Goal: Information Seeking & Learning: Find specific fact

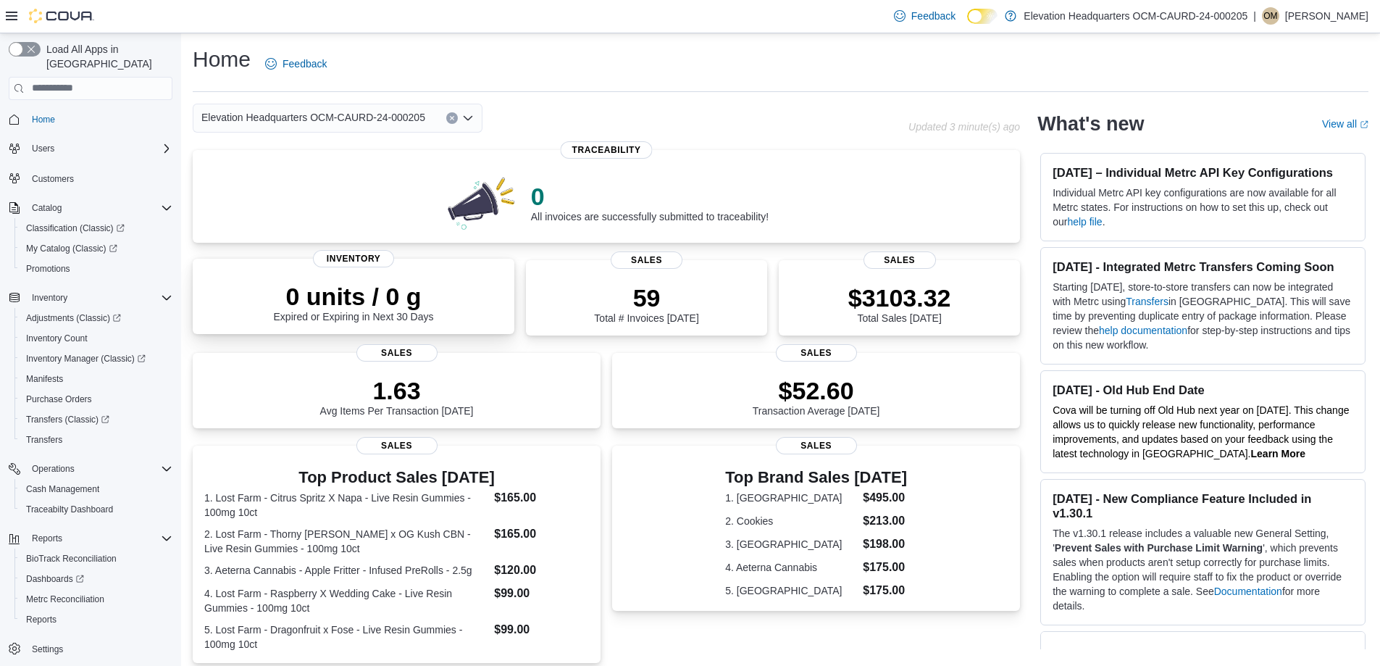
click at [443, 301] on div "0 units / 0 g Expired or Expiring in Next 30 Days" at bounding box center [353, 299] width 298 height 46
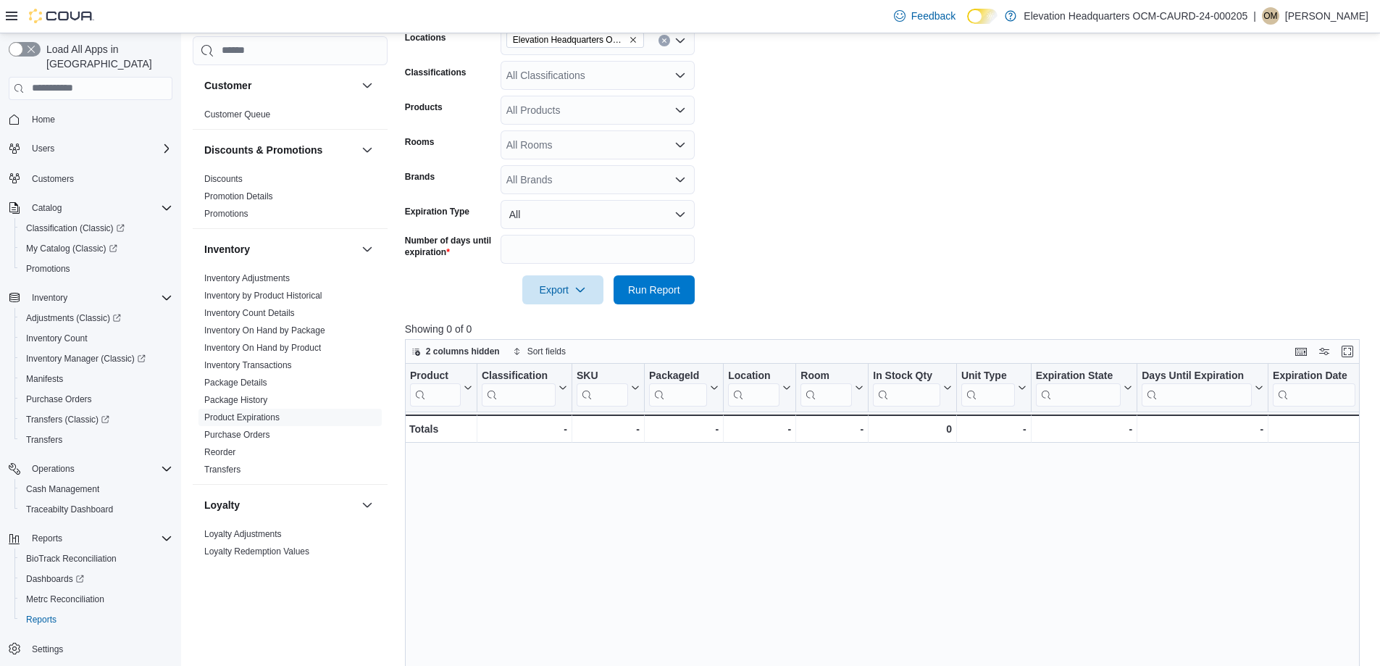
scroll to position [362, 0]
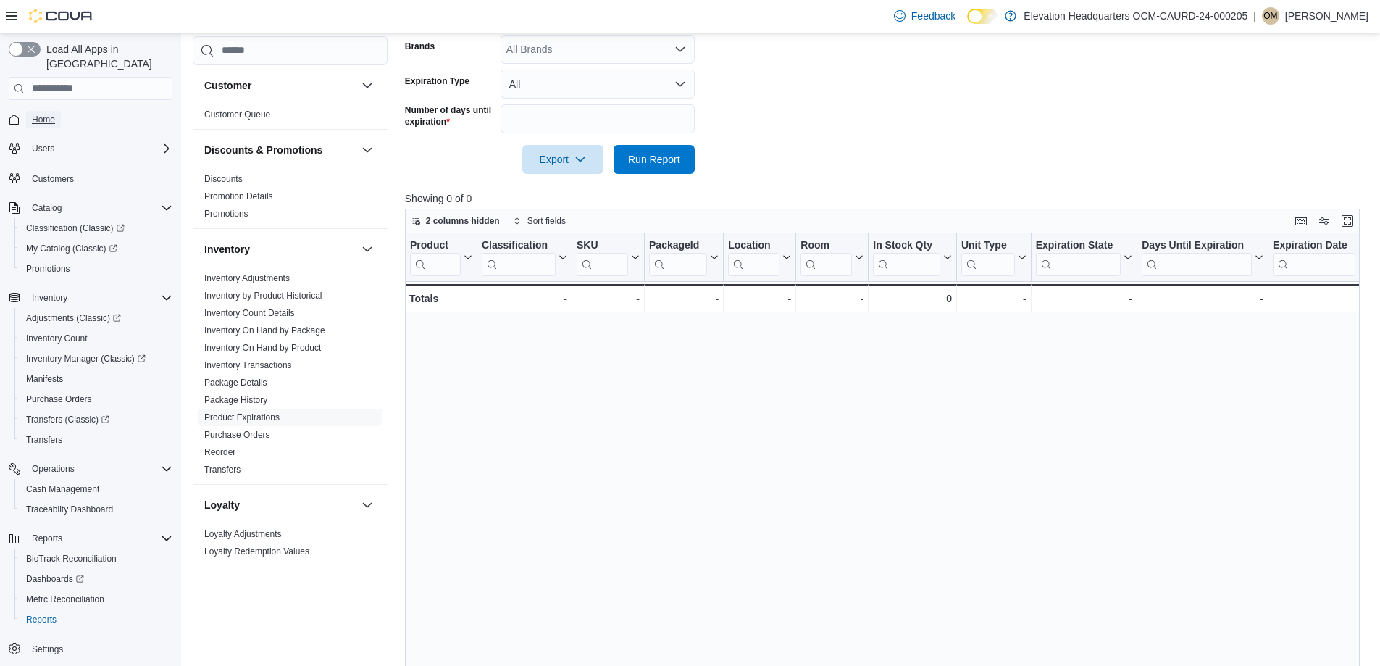
click at [58, 111] on link "Home" at bounding box center [43, 119] width 35 height 17
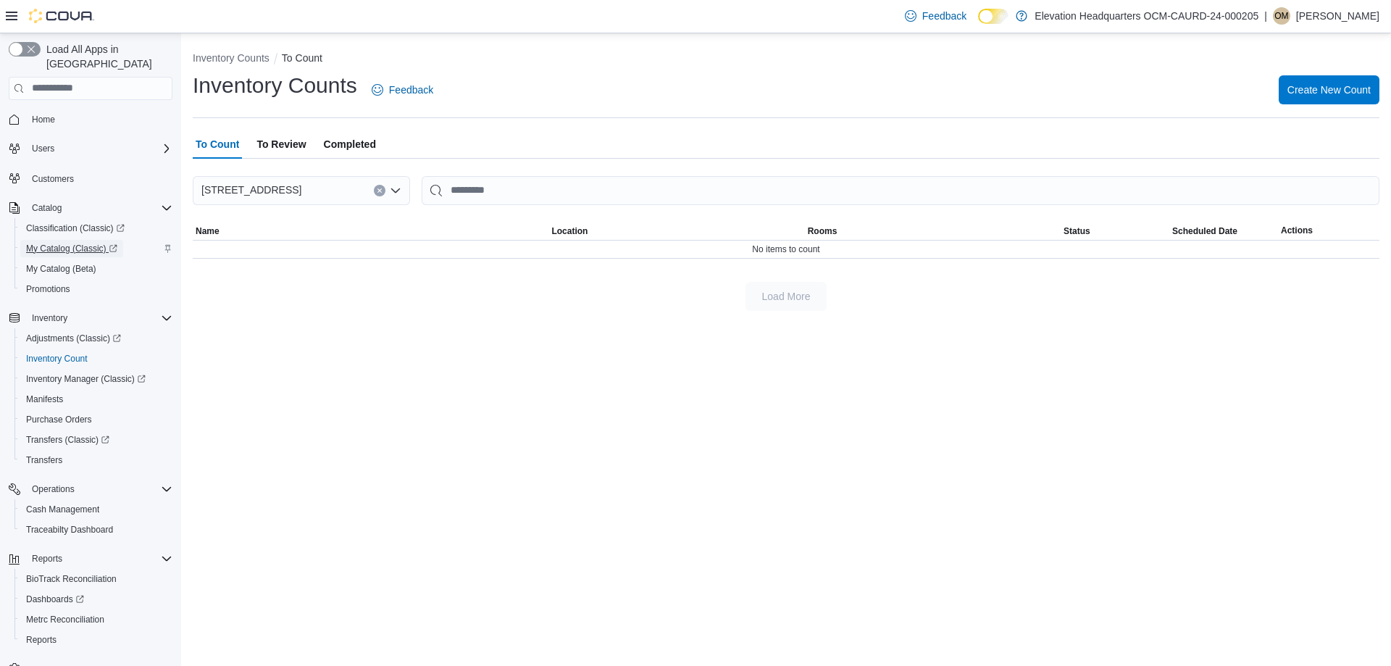
click at [61, 243] on span "My Catalog (Classic)" at bounding box center [71, 249] width 91 height 12
click at [65, 263] on span "My Catalog (Beta)" at bounding box center [61, 269] width 70 height 12
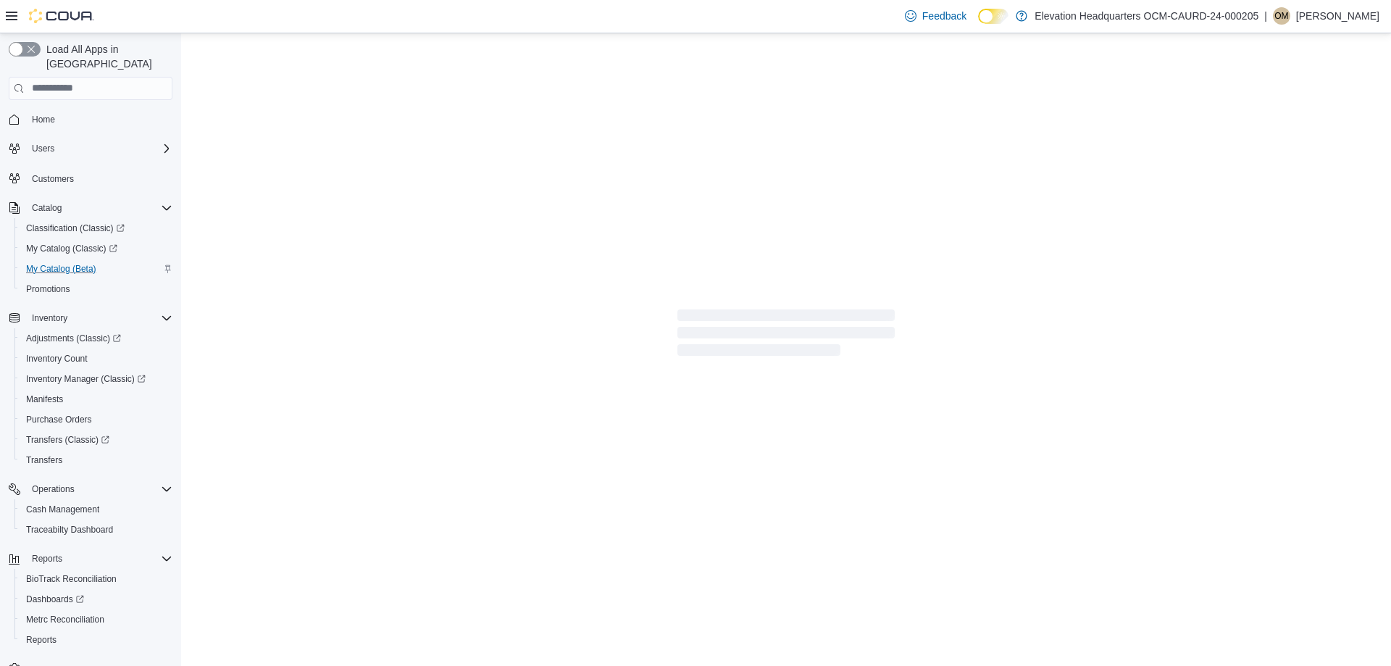
select select "**********"
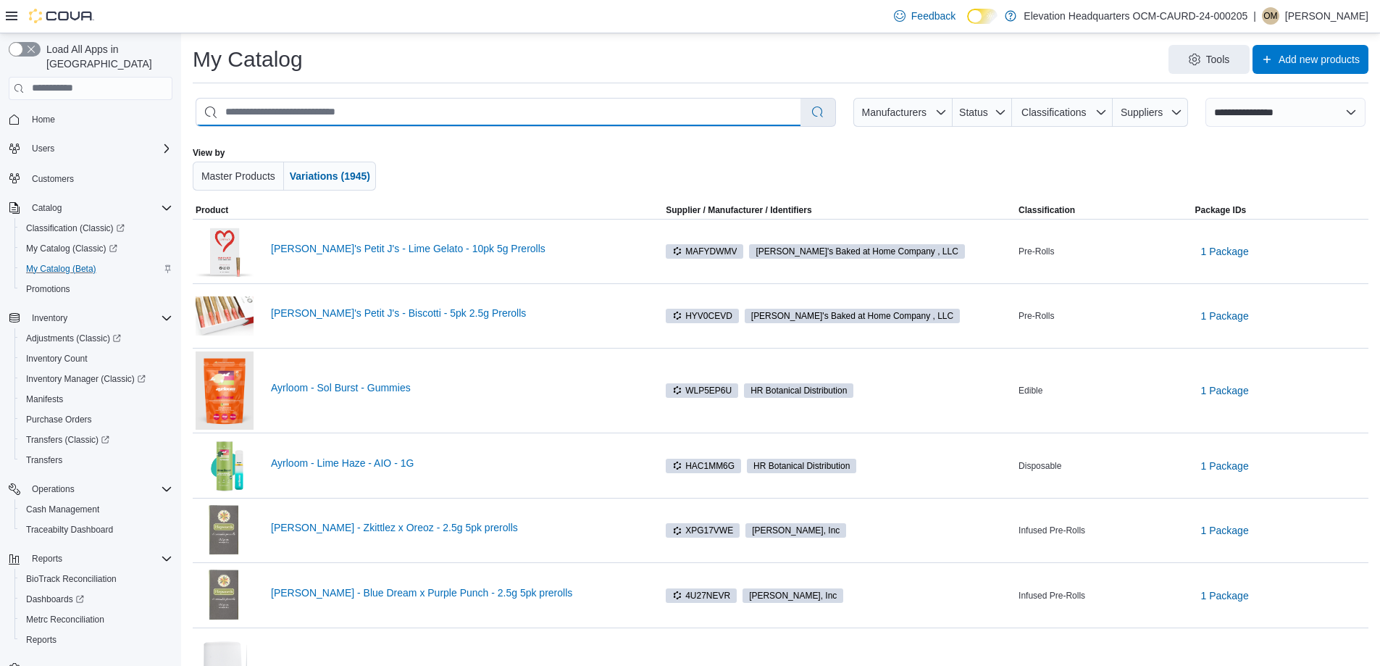
click at [579, 123] on input "search" at bounding box center [498, 113] width 604 height 28
type input "****"
select select "*********"
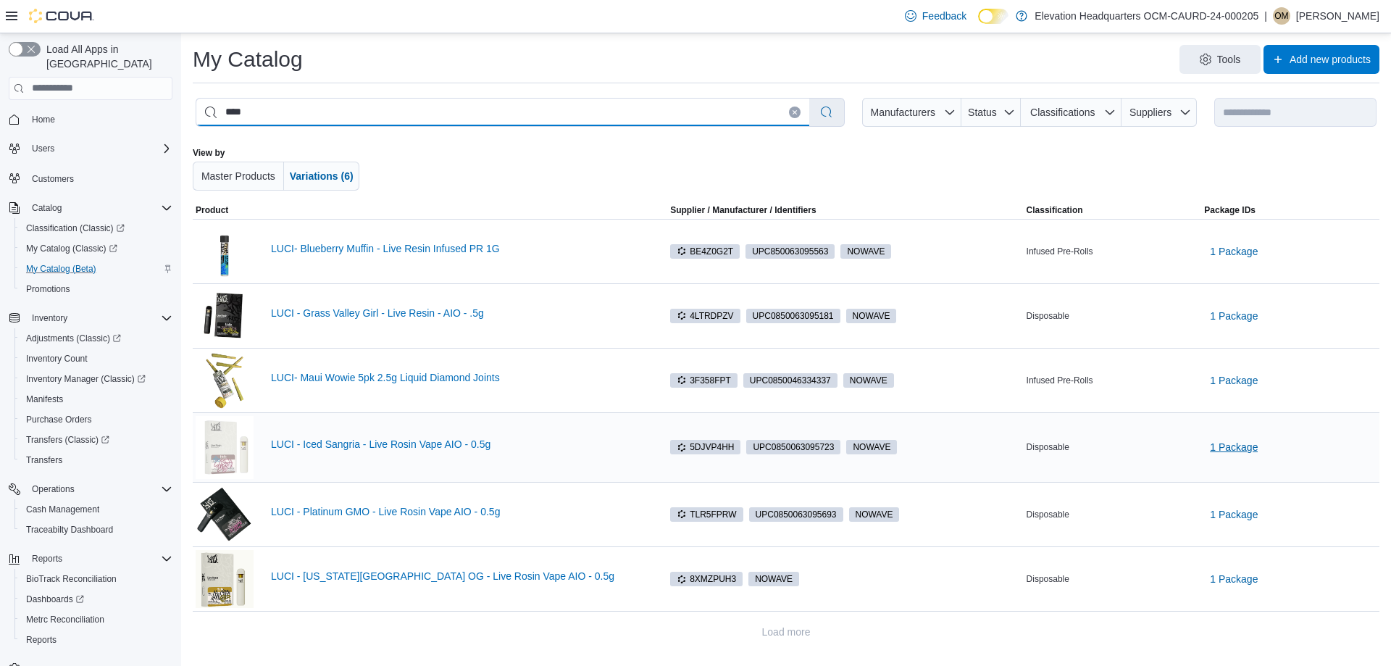
type input "****"
click at [1247, 446] on span "1 Package" at bounding box center [1234, 447] width 48 height 14
click at [1236, 478] on div "You are in a dialog. Press Escape, or tap/click outside the dialog to close. LU…" at bounding box center [1233, 486] width 109 height 38
click at [1232, 485] on span "LU-ARO-IS-001" at bounding box center [1229, 486] width 62 height 13
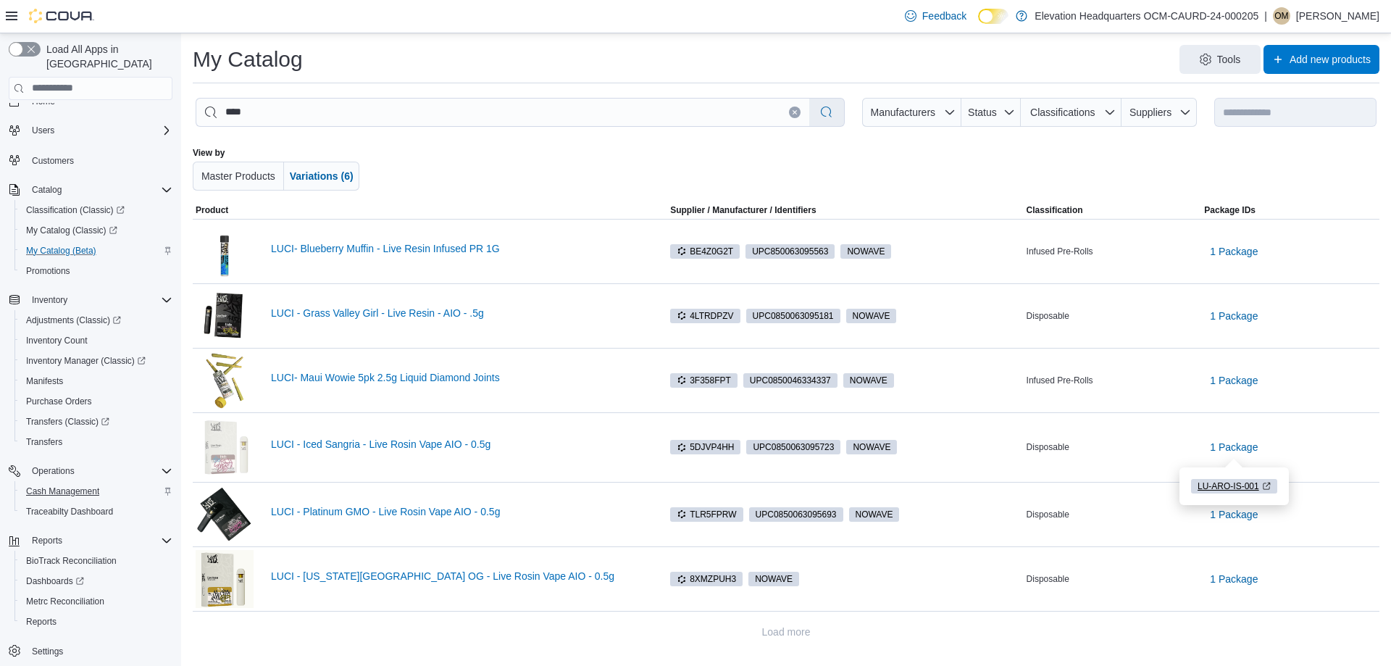
scroll to position [22, 0]
click at [68, 567] on link "Dashboards" at bounding box center [96, 577] width 164 height 20
click at [57, 372] on span "Manifests" at bounding box center [44, 378] width 37 height 12
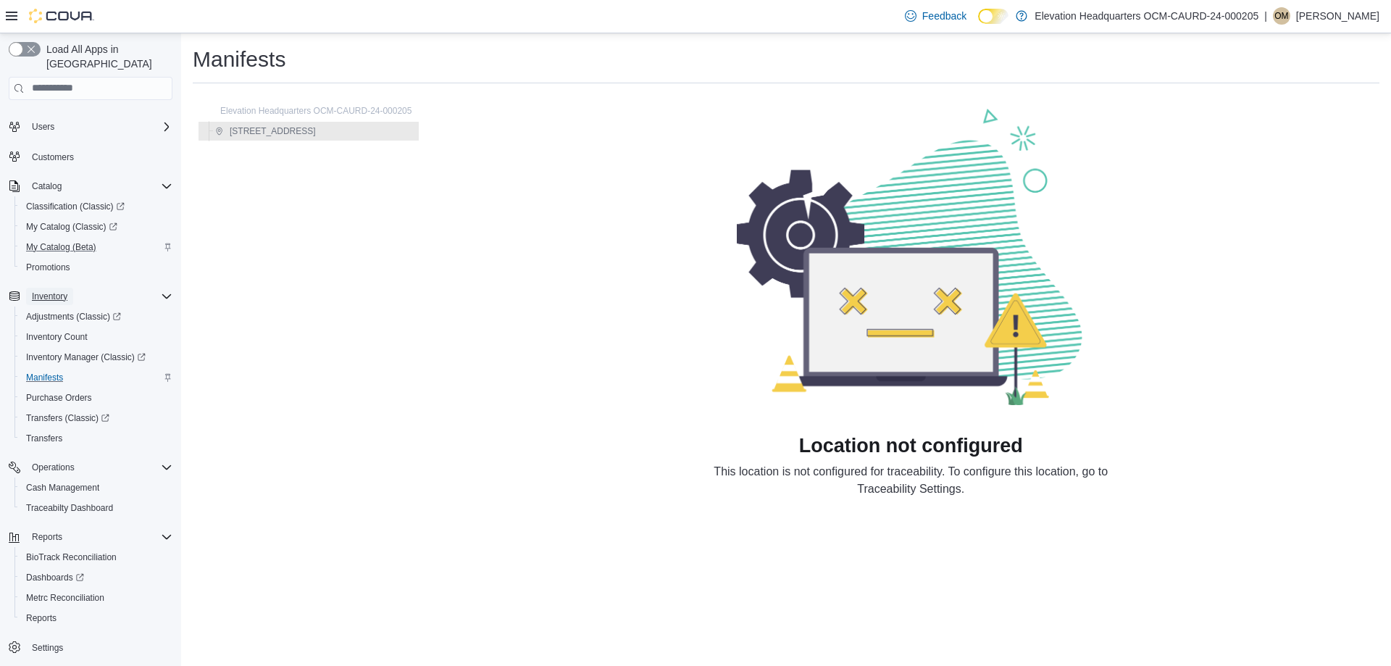
click at [59, 291] on span "Inventory" at bounding box center [49, 297] width 35 height 12
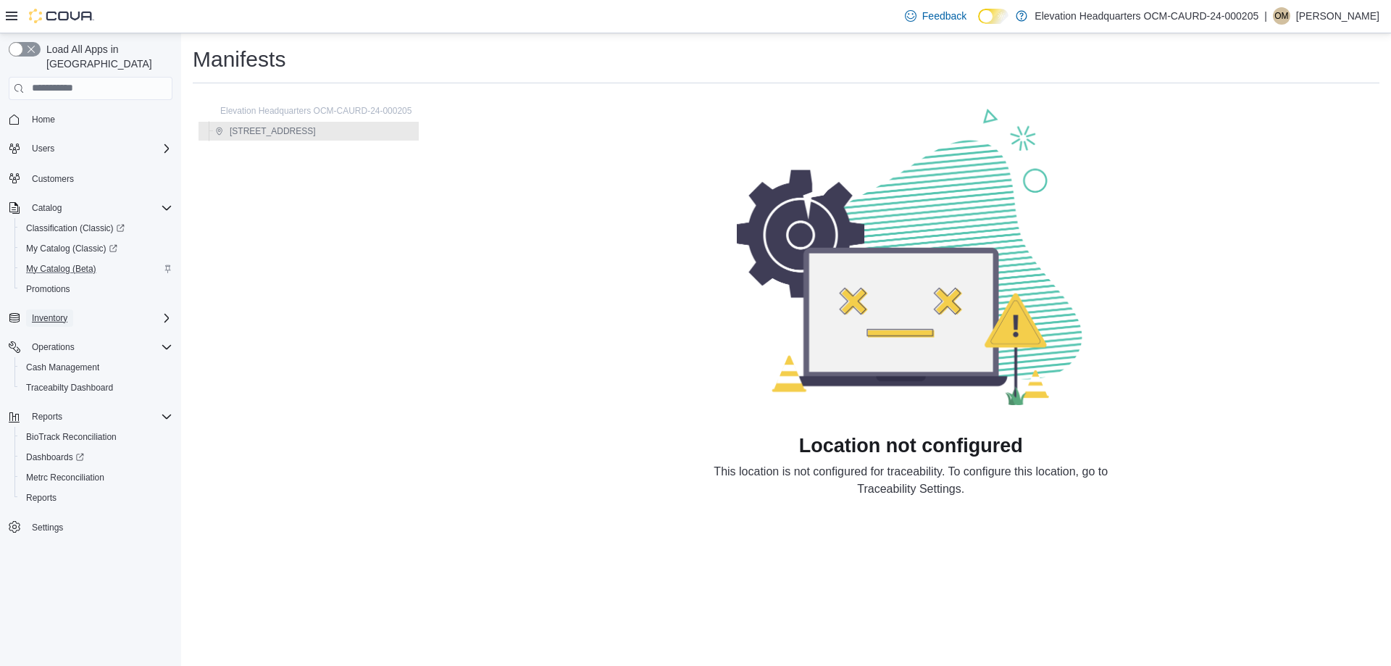
click at [68, 309] on button "Inventory" at bounding box center [49, 317] width 47 height 17
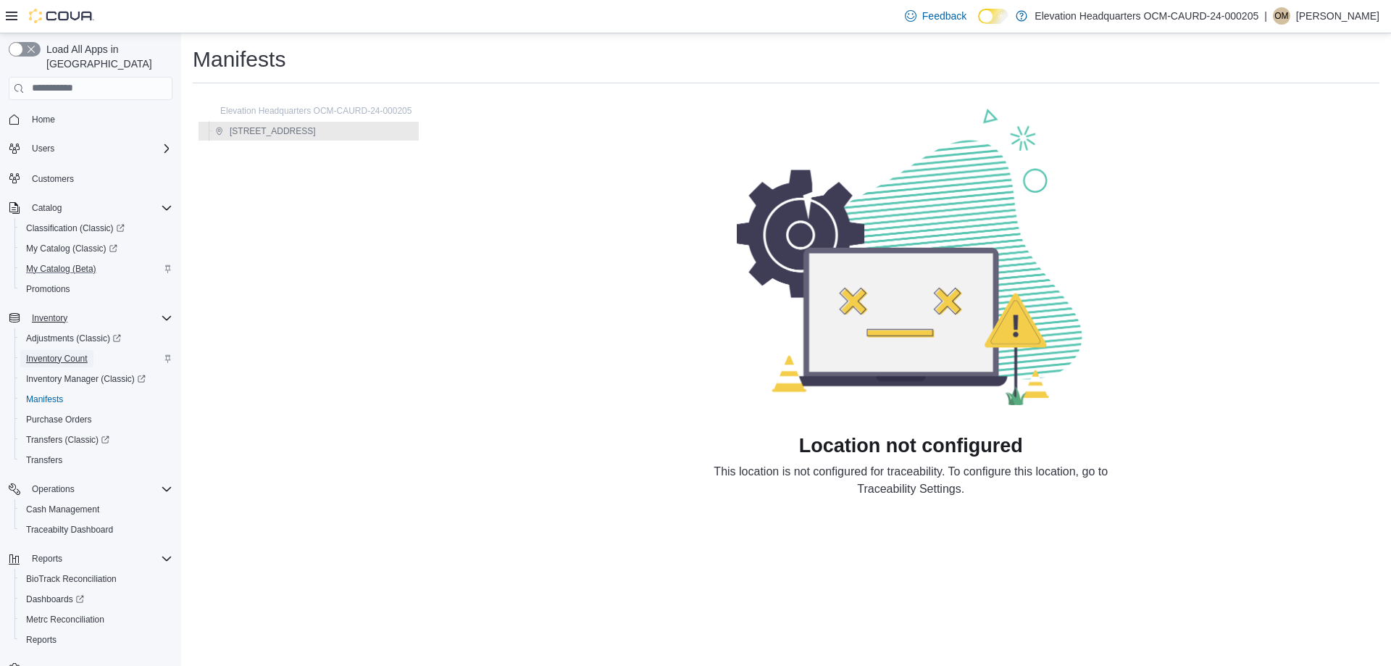
click at [70, 353] on span "Inventory Count" at bounding box center [57, 359] width 62 height 12
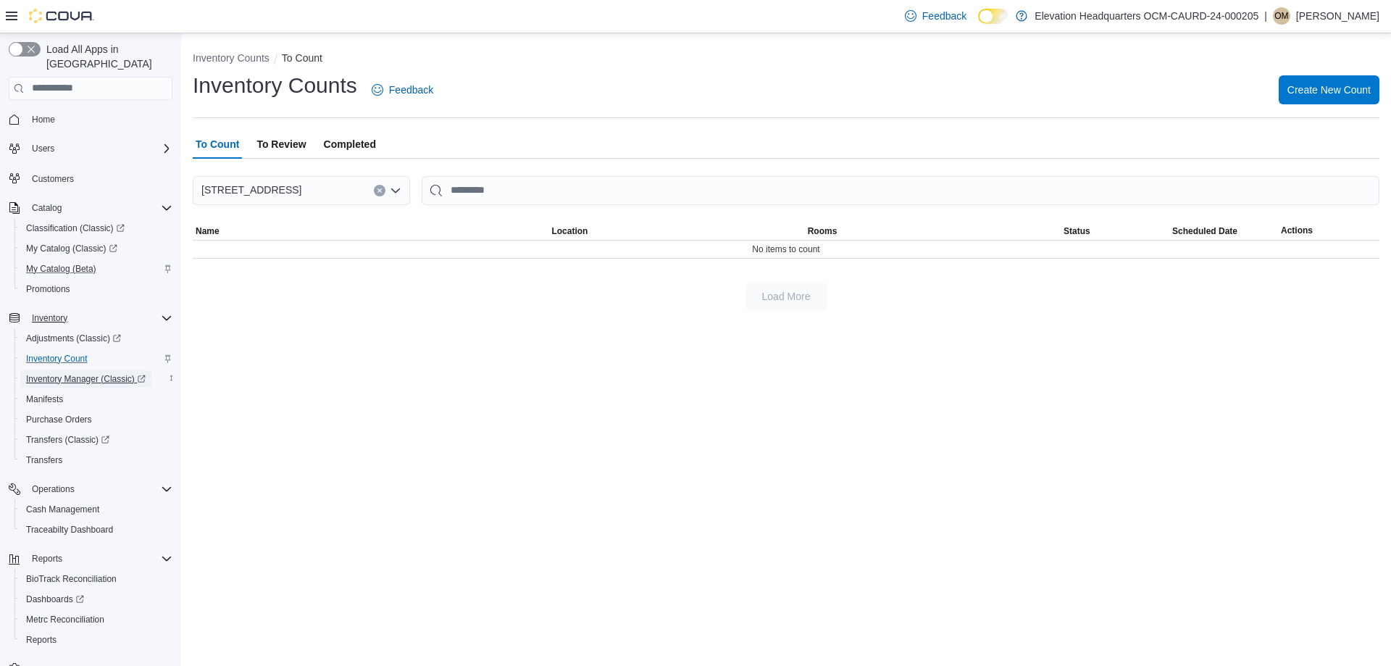
click at [97, 373] on span "Inventory Manager (Classic)" at bounding box center [86, 379] width 120 height 12
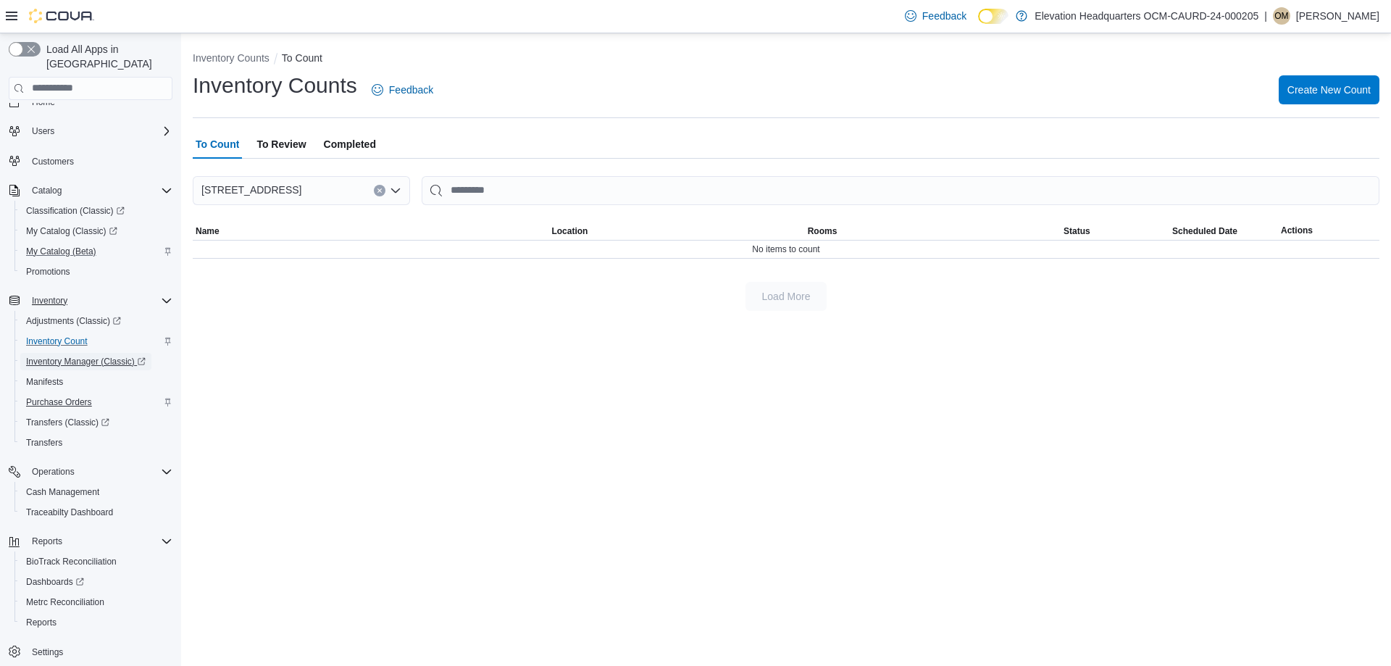
scroll to position [22, 0]
click at [81, 573] on icon "Complex example" at bounding box center [79, 577] width 9 height 9
click at [33, 609] on span "Reports" at bounding box center [41, 617] width 30 height 17
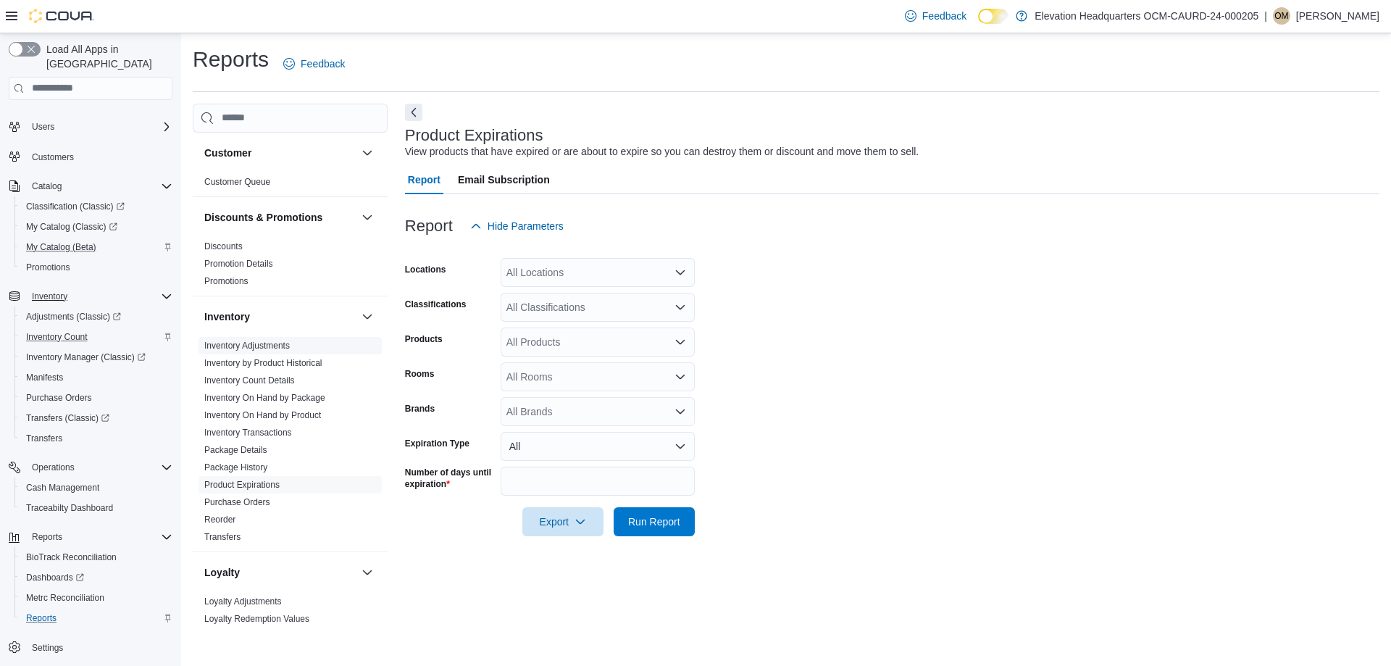
click at [267, 346] on link "Inventory Adjustments" at bounding box center [246, 345] width 85 height 10
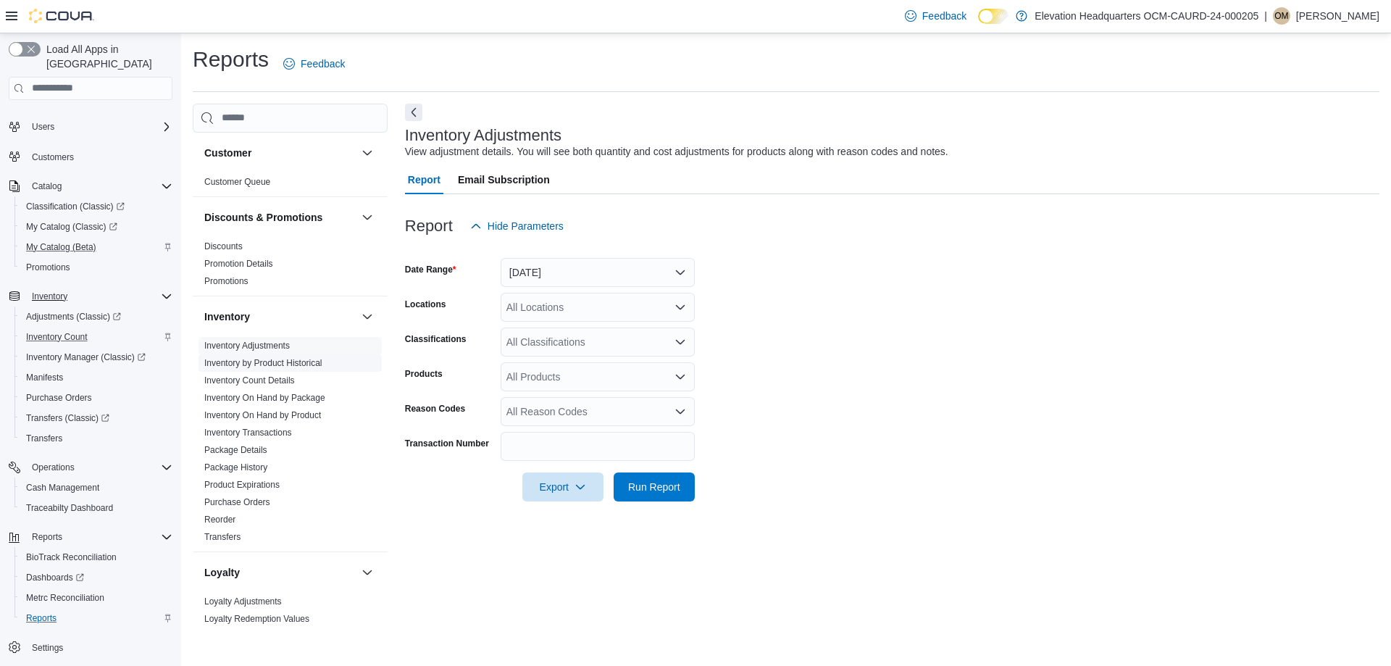
click at [269, 359] on link "Inventory by Product Historical" at bounding box center [263, 363] width 118 height 10
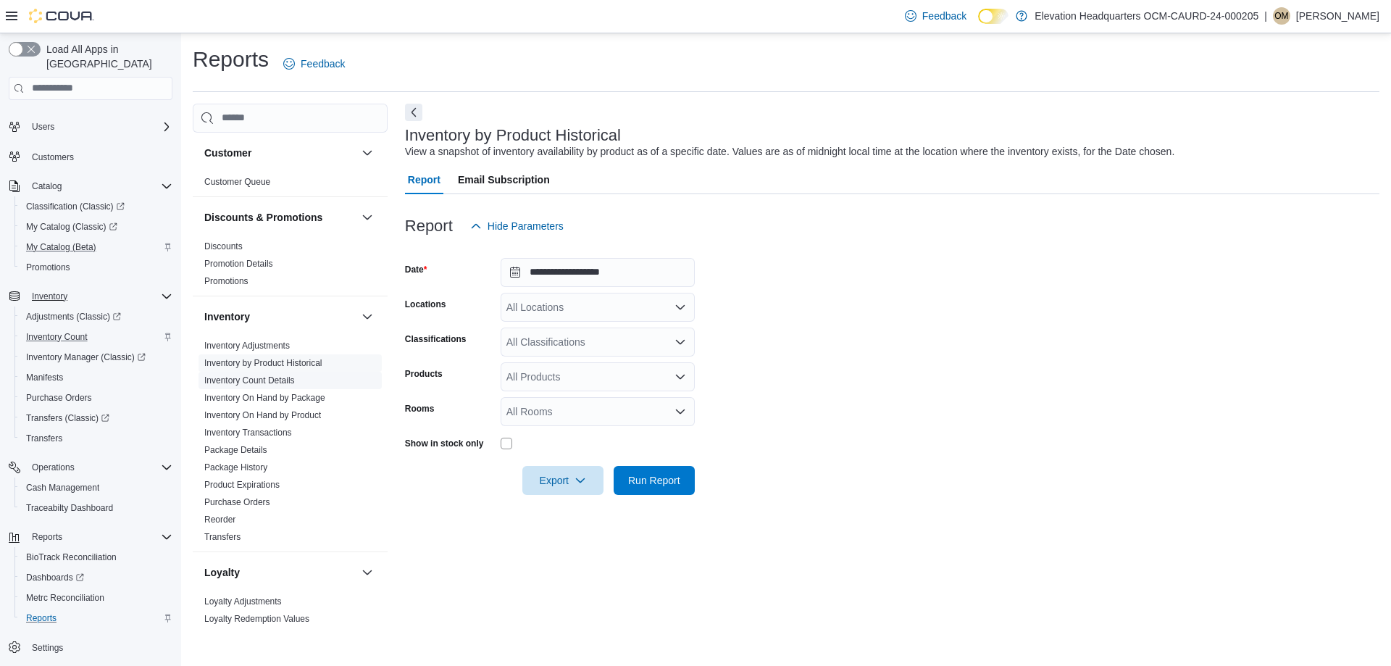
click at [269, 383] on link "Inventory Count Details" at bounding box center [249, 380] width 91 height 10
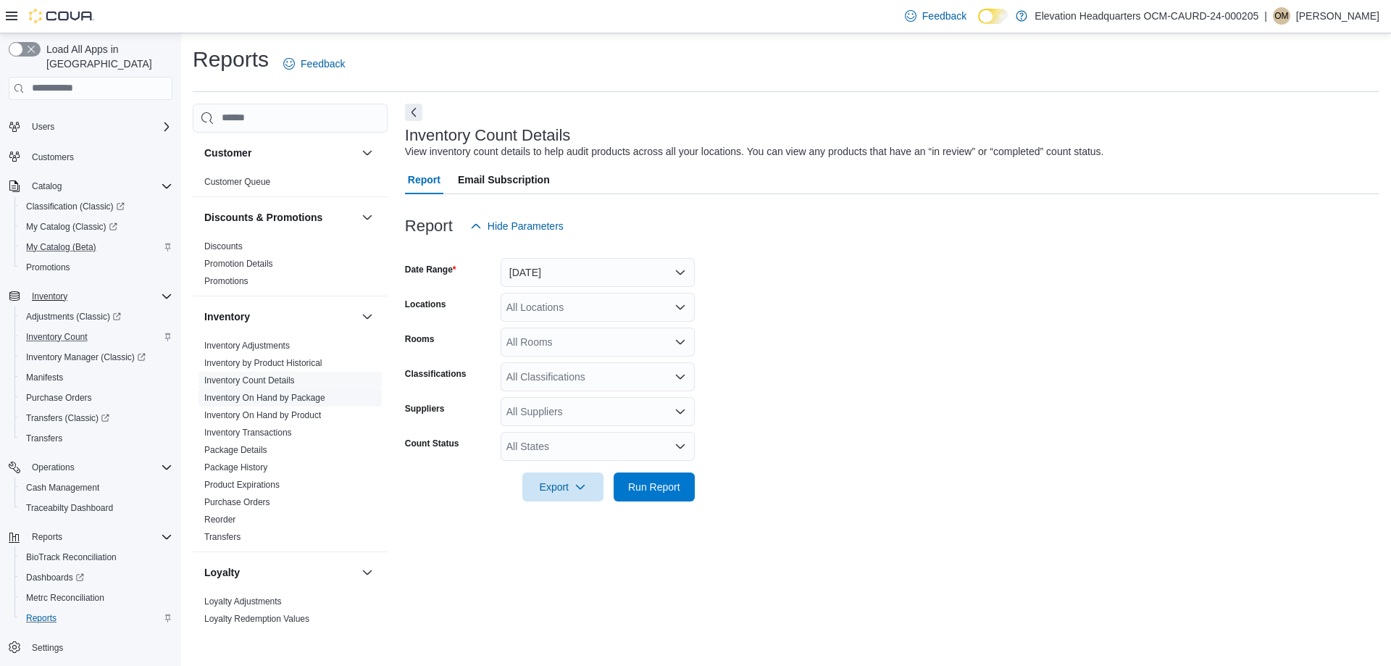
click at [277, 401] on link "Inventory On Hand by Package" at bounding box center [264, 398] width 121 height 10
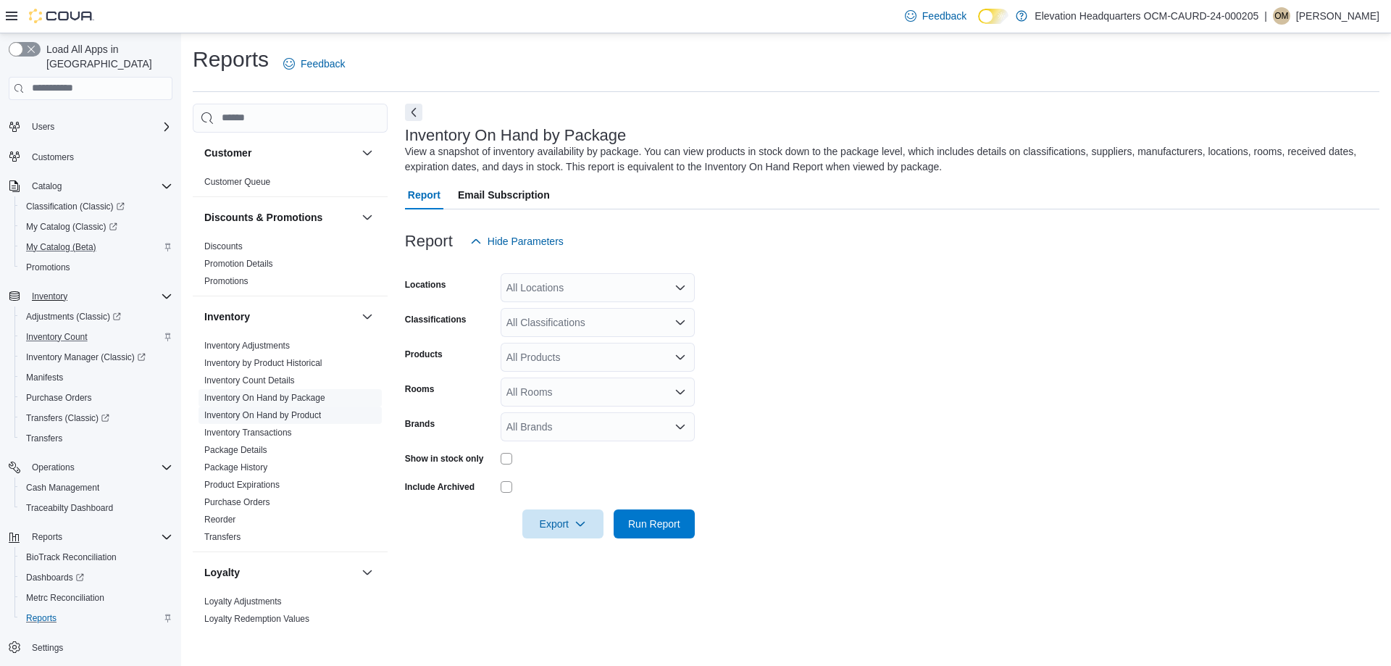
click at [283, 422] on span "Inventory On Hand by Product" at bounding box center [289, 414] width 183 height 17
click at [289, 418] on link "Inventory On Hand by Product" at bounding box center [262, 415] width 117 height 10
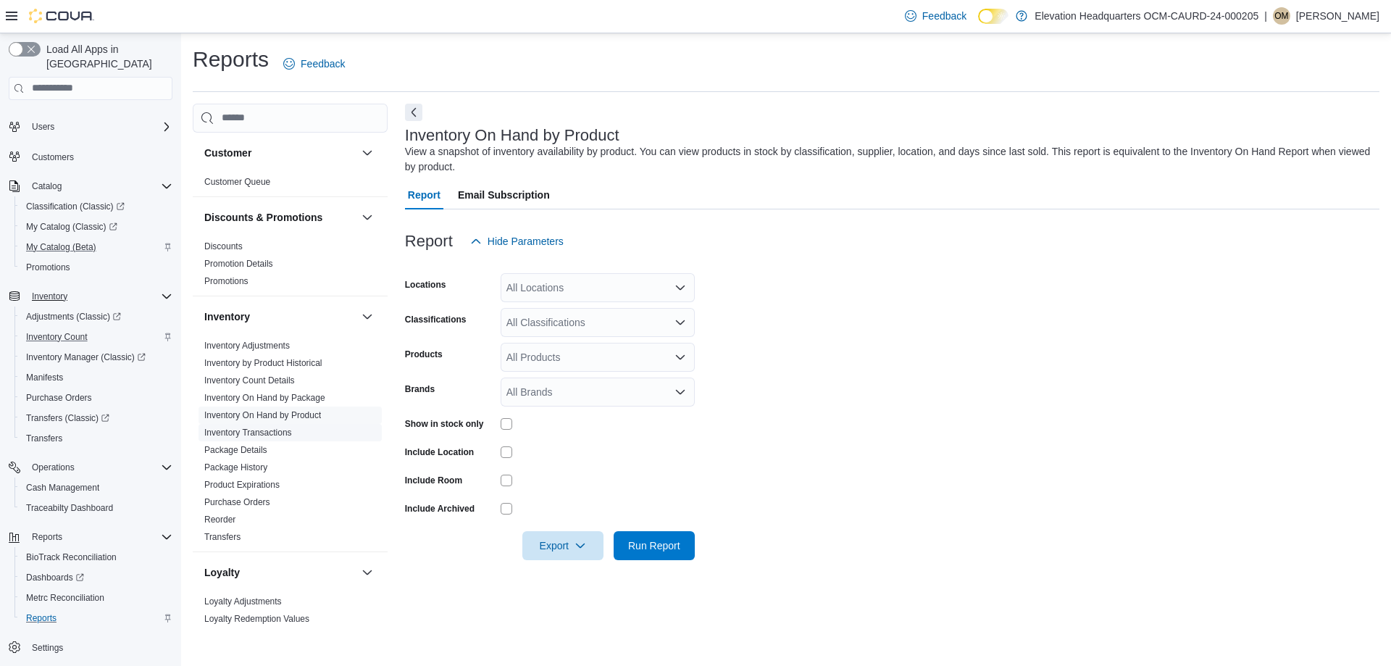
click at [275, 433] on link "Inventory Transactions" at bounding box center [248, 432] width 88 height 10
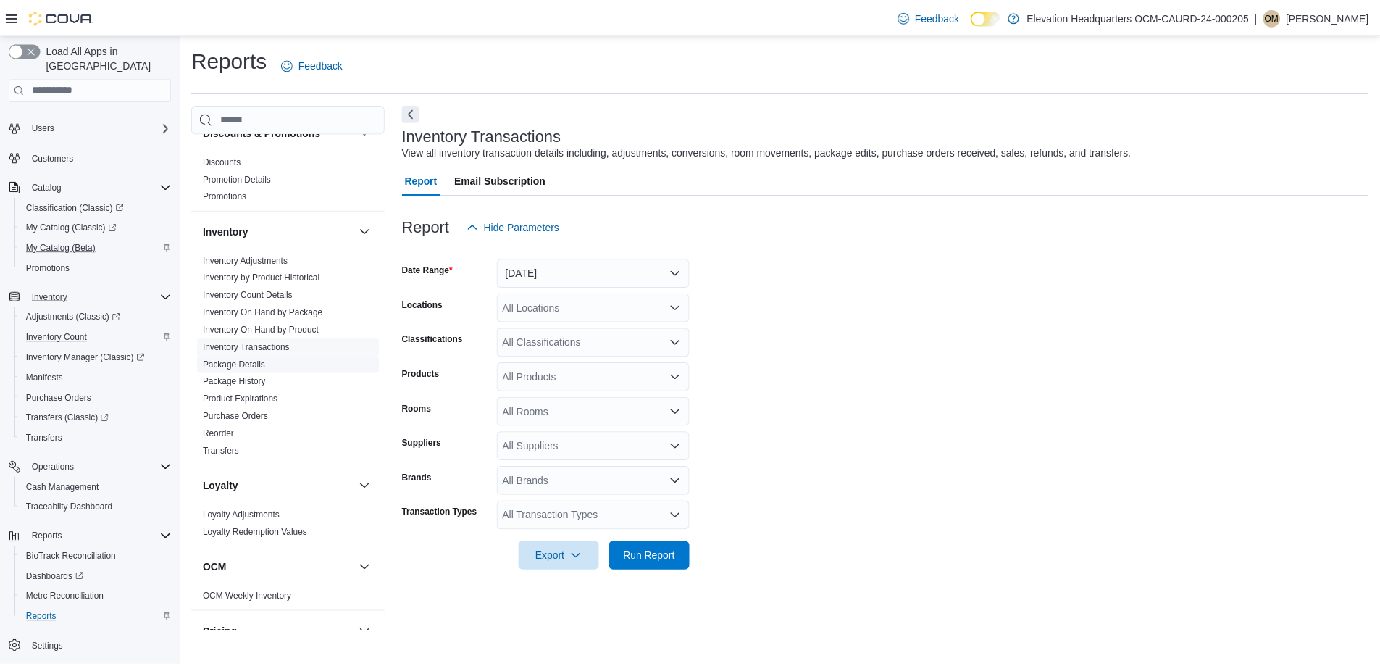
scroll to position [85, 0]
click at [248, 364] on link "Package Details" at bounding box center [235, 365] width 63 height 10
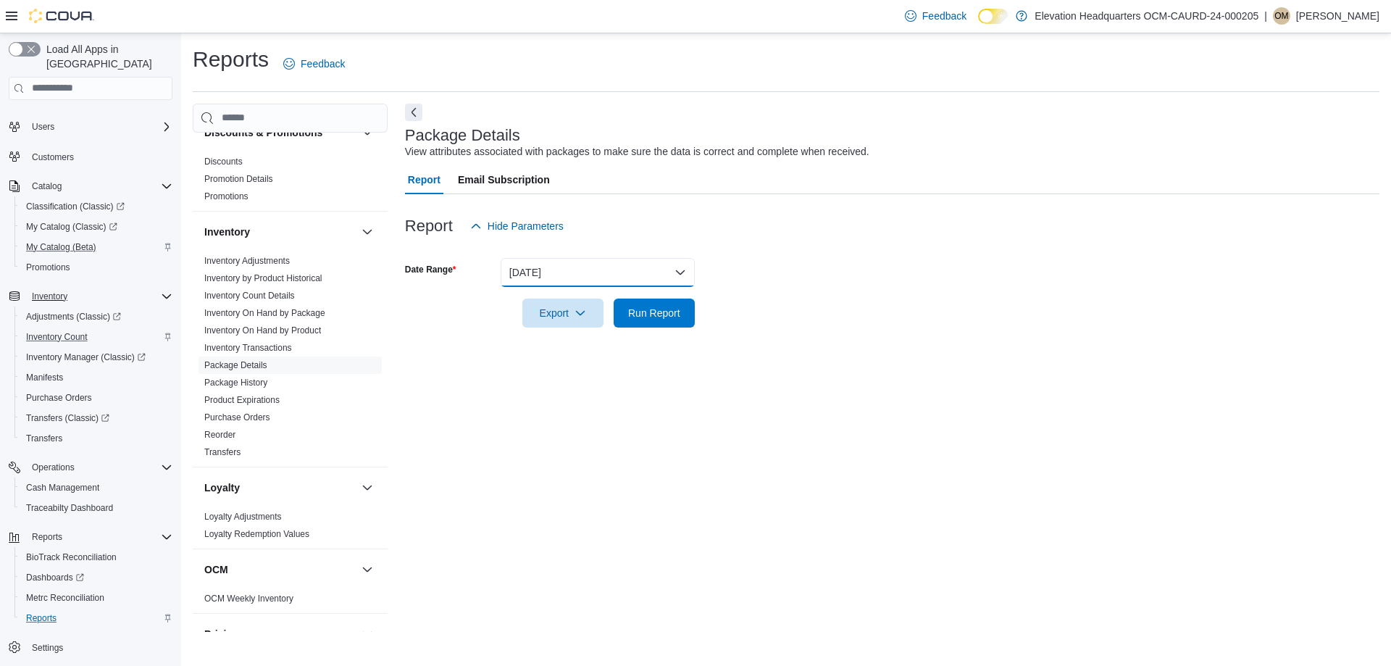
click at [522, 259] on button "Yesterday" at bounding box center [598, 272] width 194 height 29
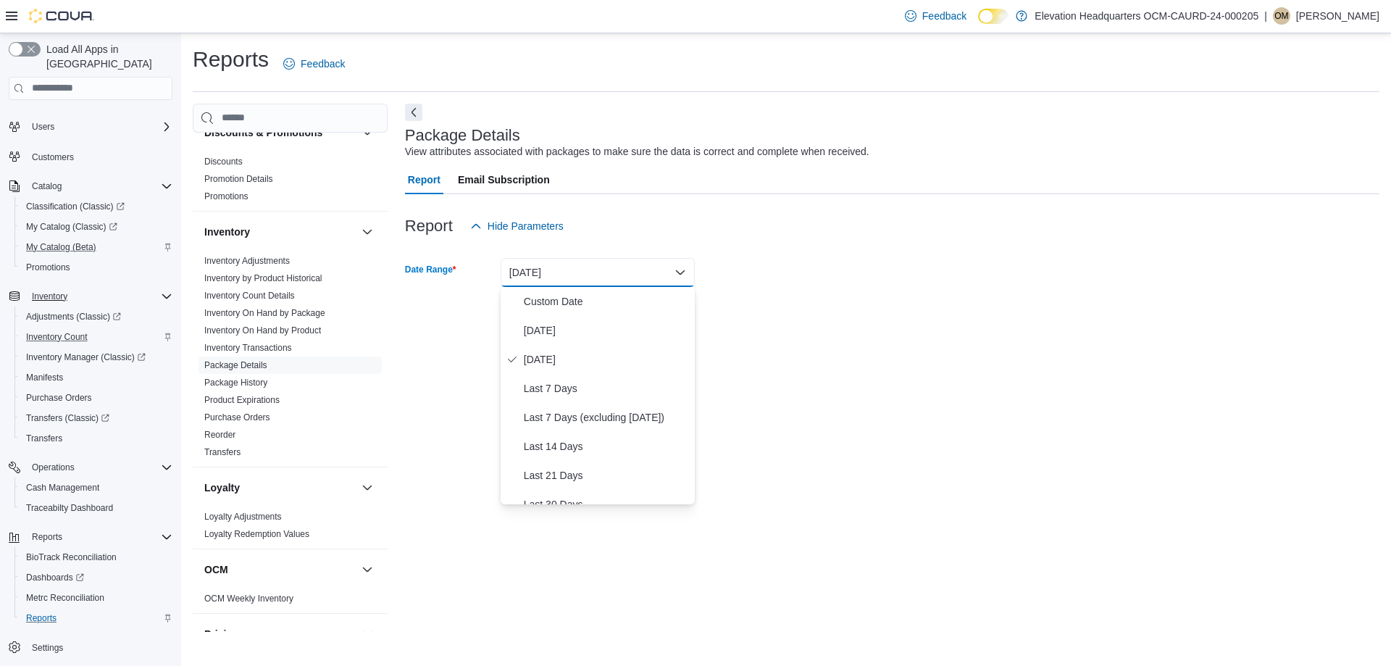
click at [532, 270] on button "Yesterday" at bounding box center [598, 272] width 194 height 29
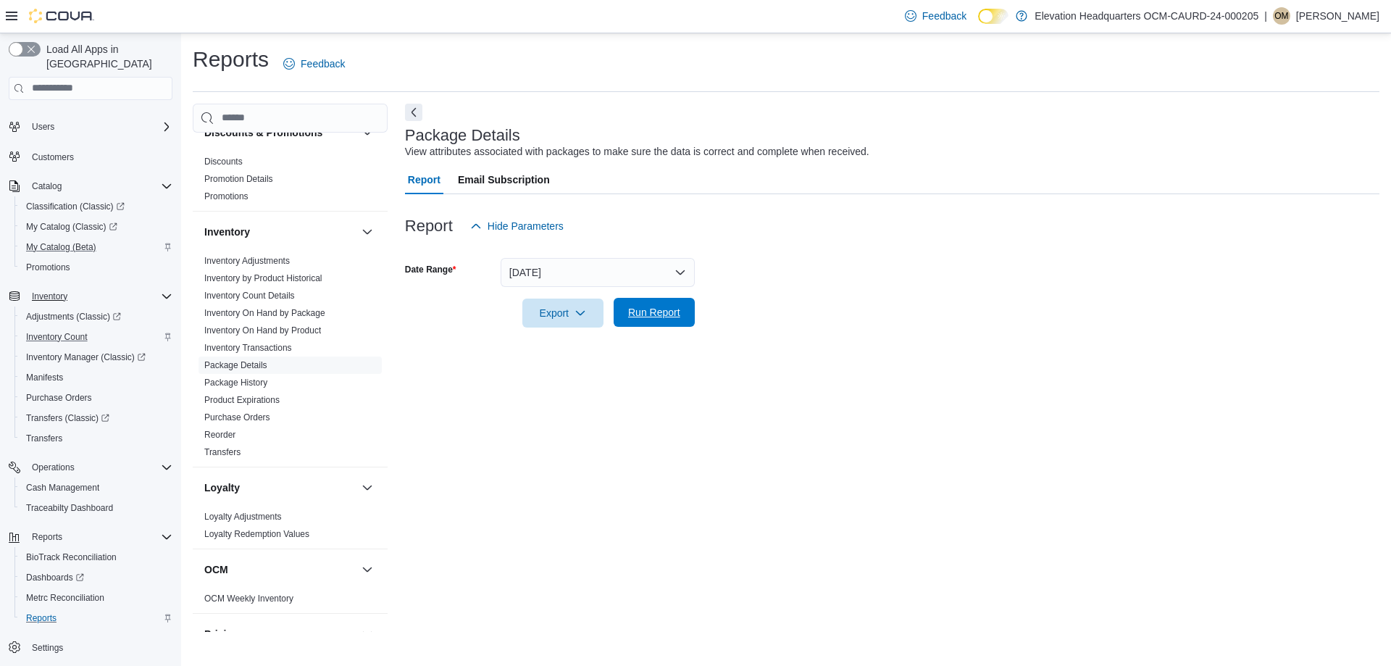
click at [640, 314] on span "Run Report" at bounding box center [654, 312] width 52 height 14
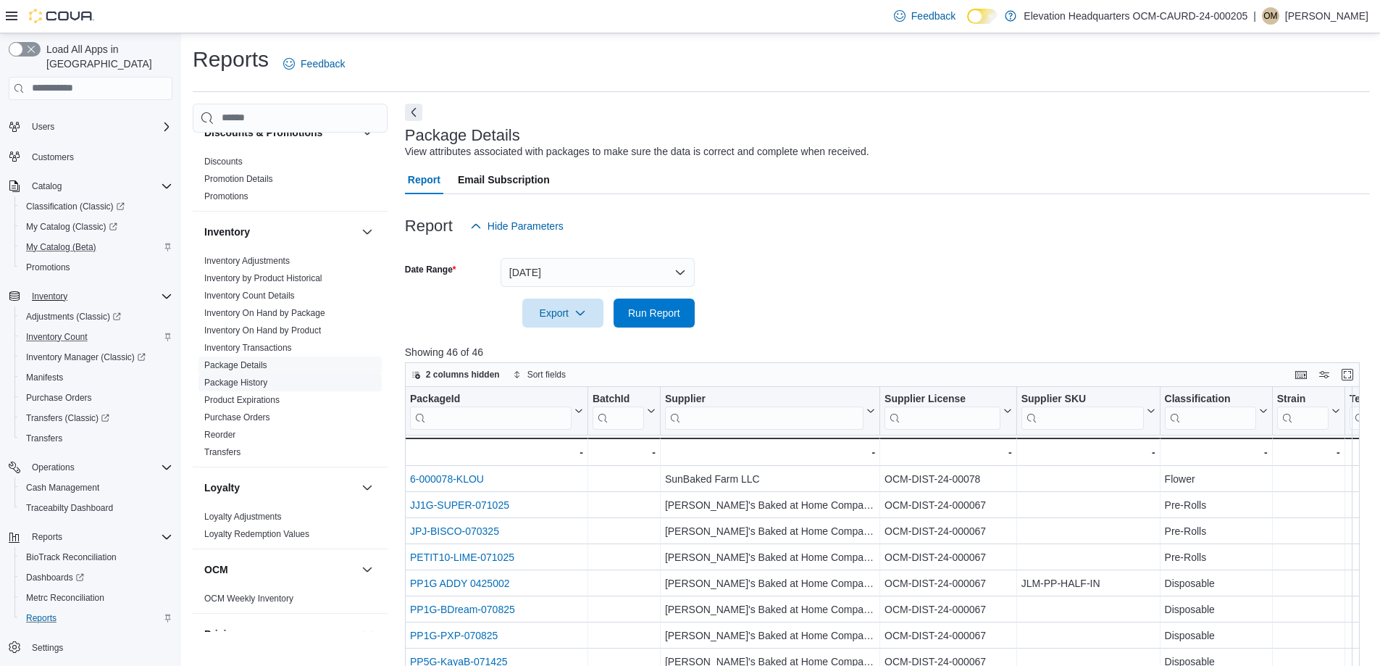
click at [265, 385] on link "Package History" at bounding box center [235, 382] width 63 height 10
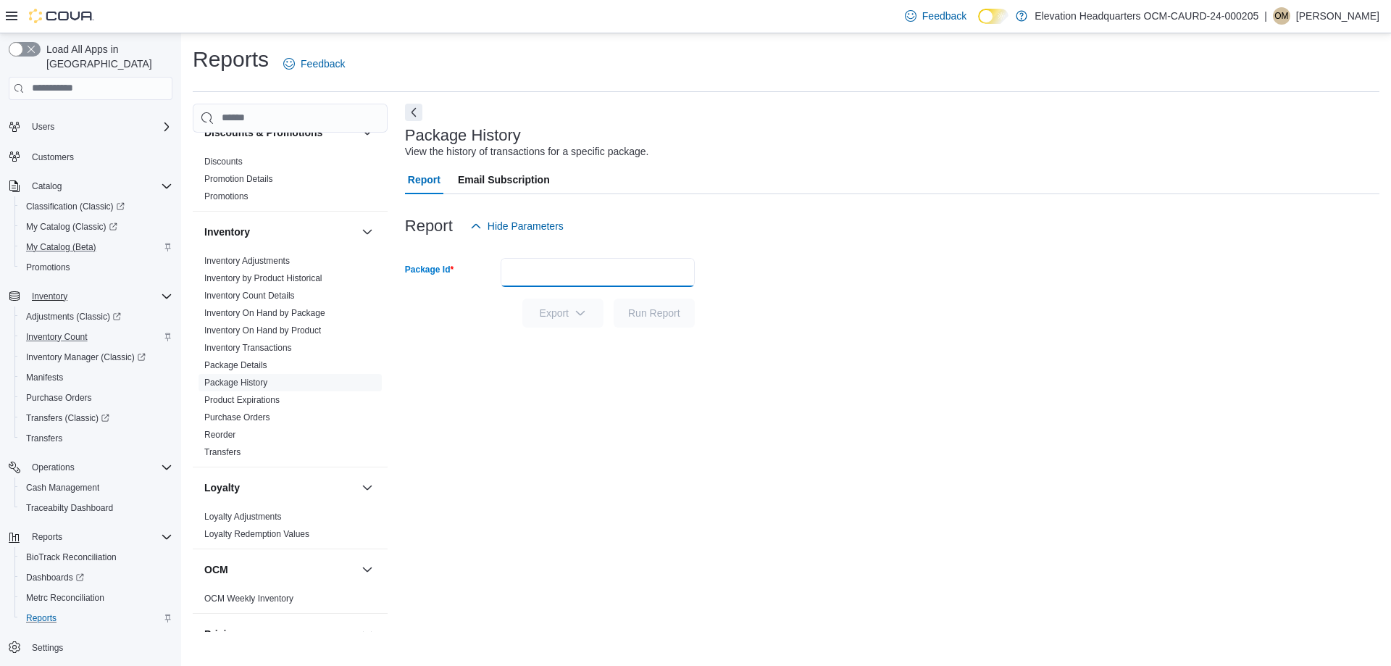
paste input "**********"
click at [629, 320] on span "Run Report" at bounding box center [654, 312] width 64 height 29
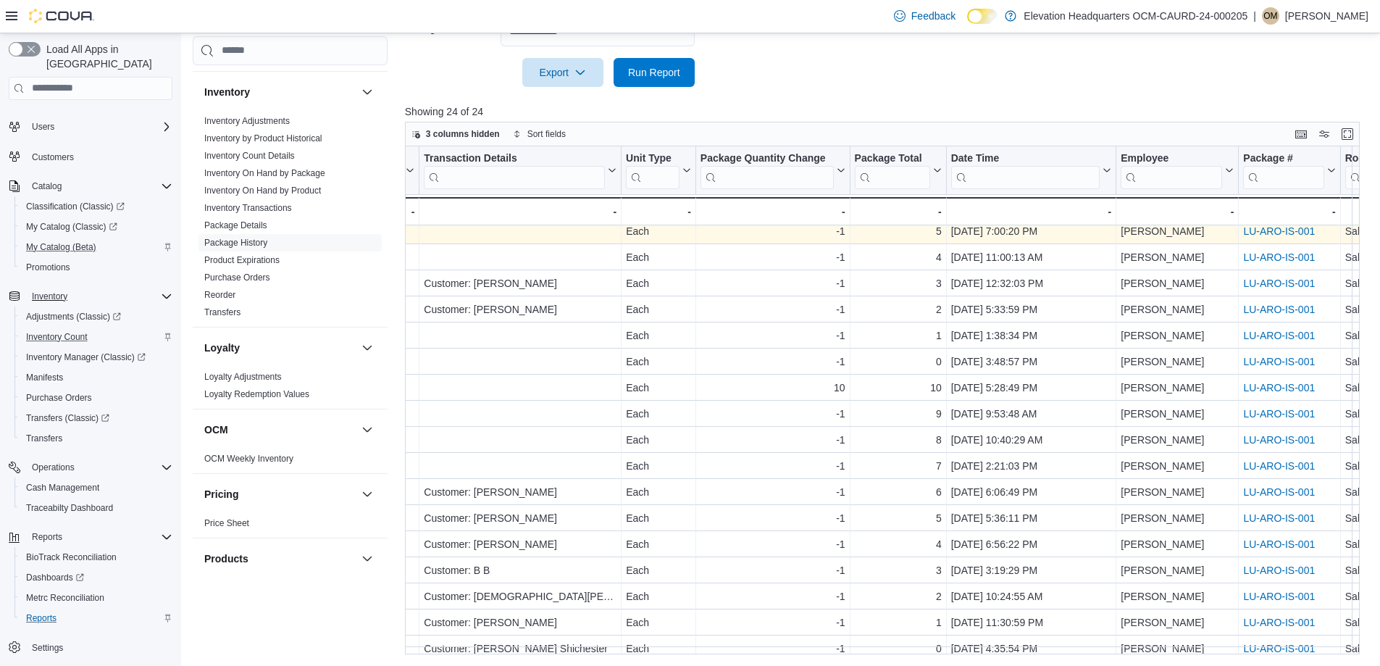
scroll to position [204, 637]
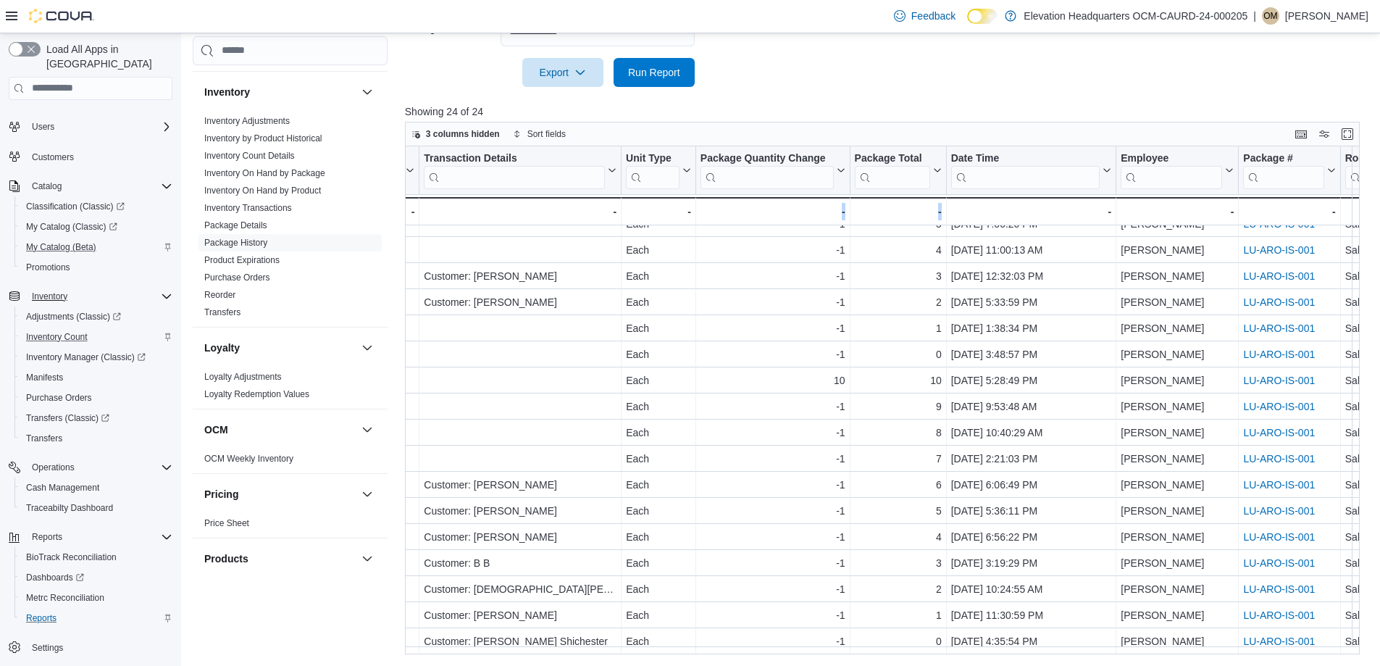
drag, startPoint x: 941, startPoint y: 654, endPoint x: 823, endPoint y: 656, distance: 118.1
click at [823, 656] on div "Reports Feedback Customer Customer Queue Discounts & Promotions Discounts Promo…" at bounding box center [781, 229] width 1200 height 873
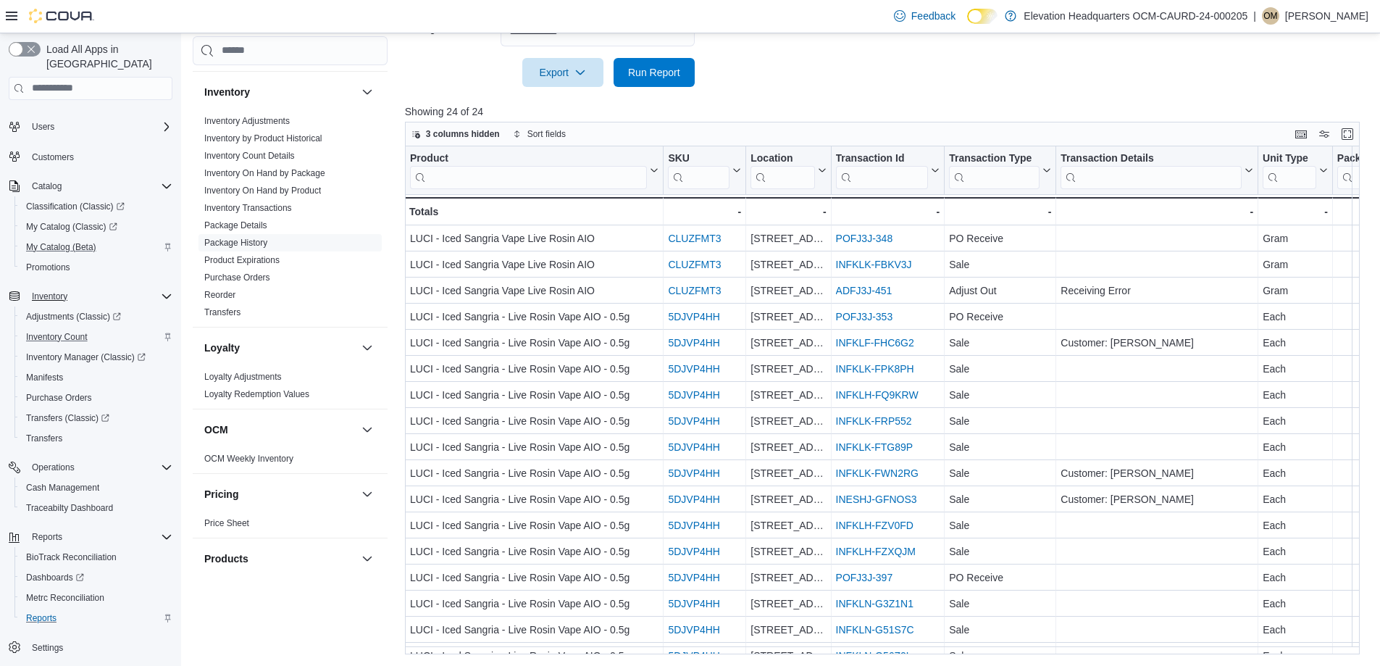
scroll to position [0, 0]
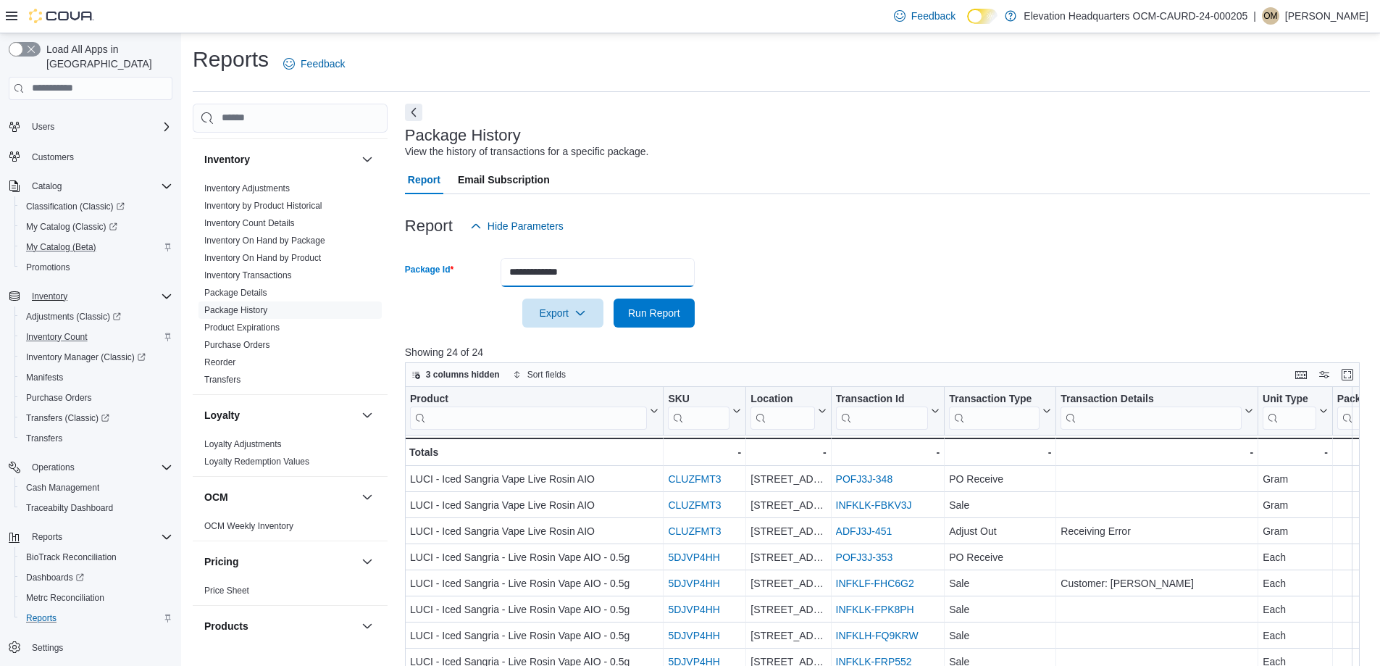
click at [596, 286] on input "**********" at bounding box center [598, 272] width 194 height 29
click at [597, 283] on input "**********" at bounding box center [598, 272] width 194 height 29
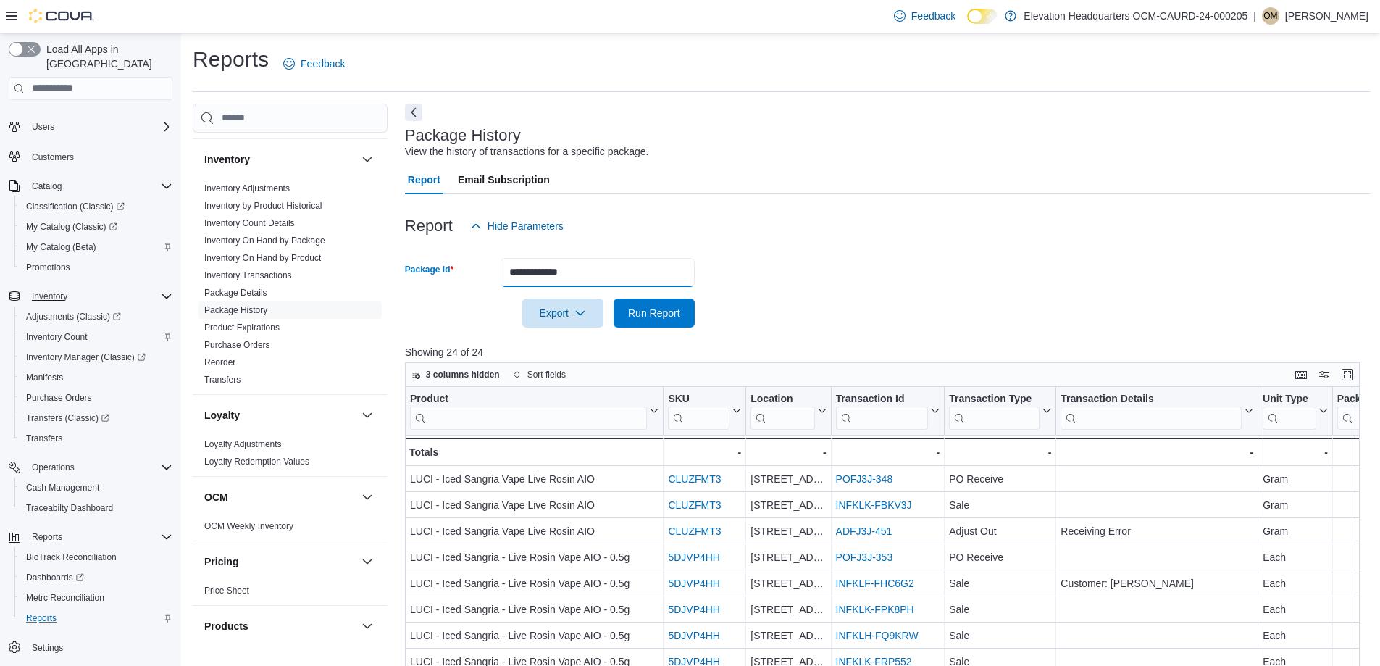
paste input "text"
click at [668, 327] on span "Run Report" at bounding box center [654, 312] width 64 height 29
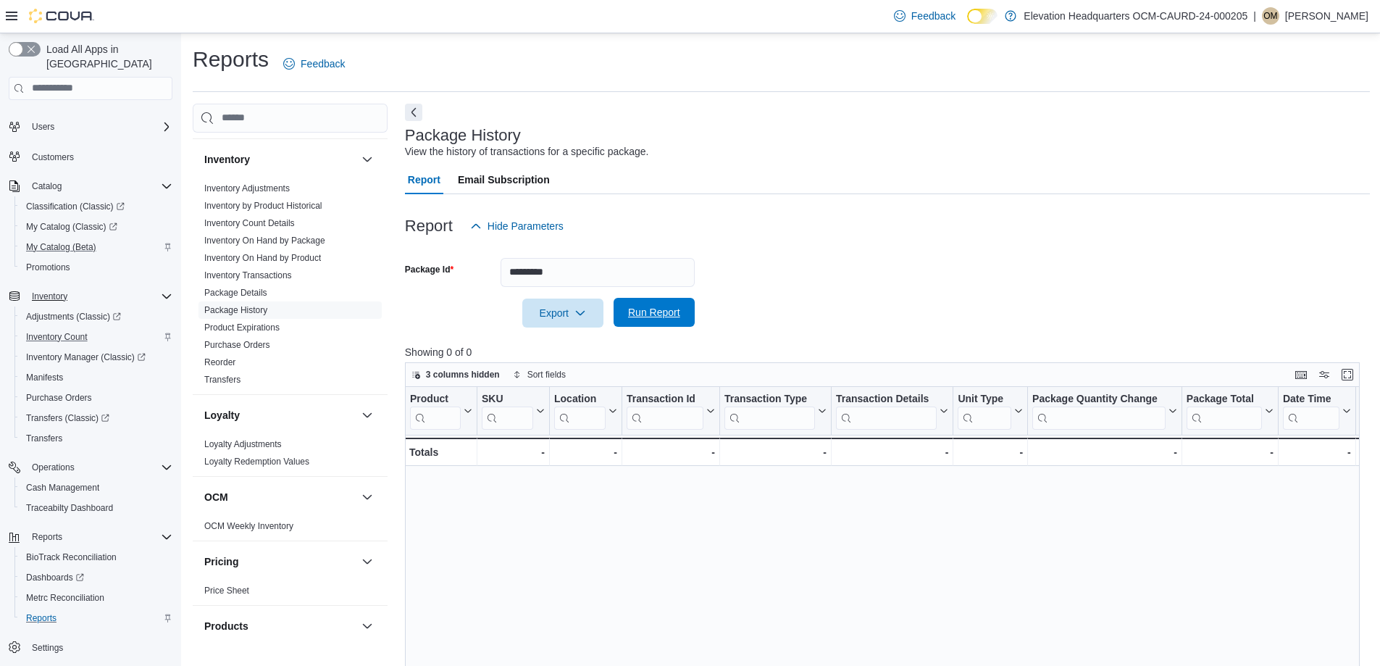
click at [668, 325] on span "Run Report" at bounding box center [654, 312] width 64 height 29
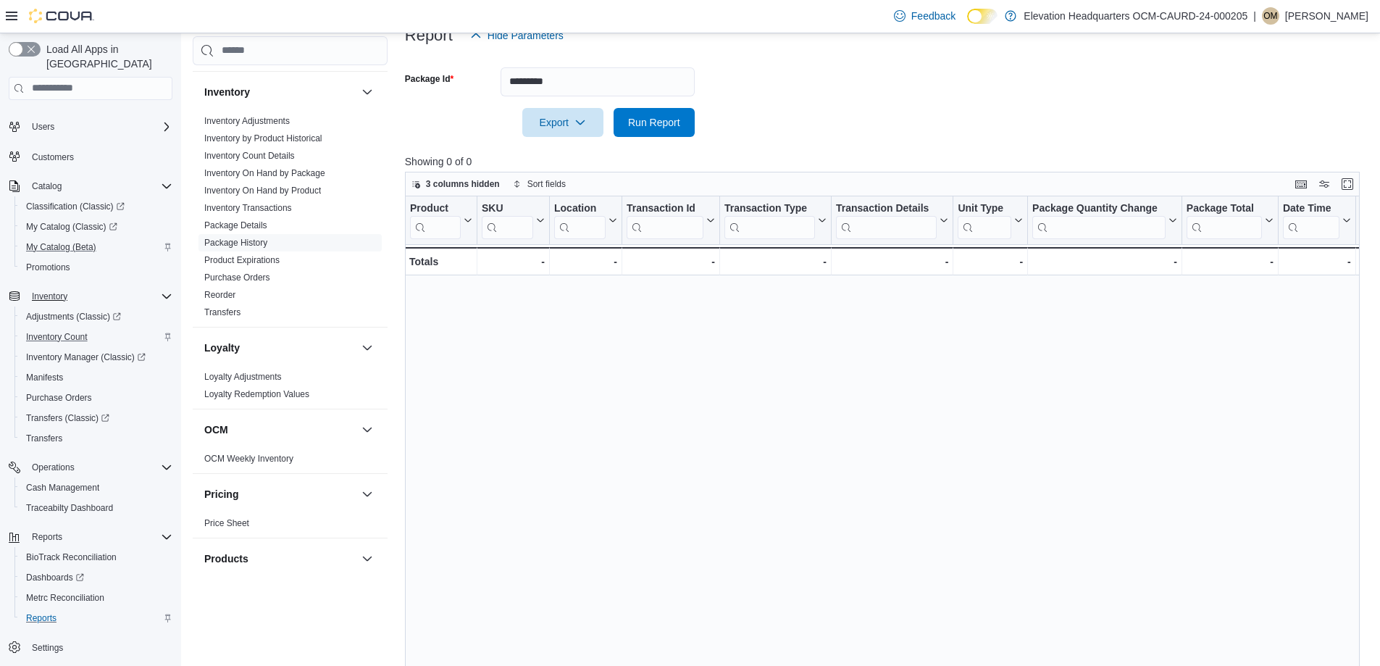
scroll to position [23, 0]
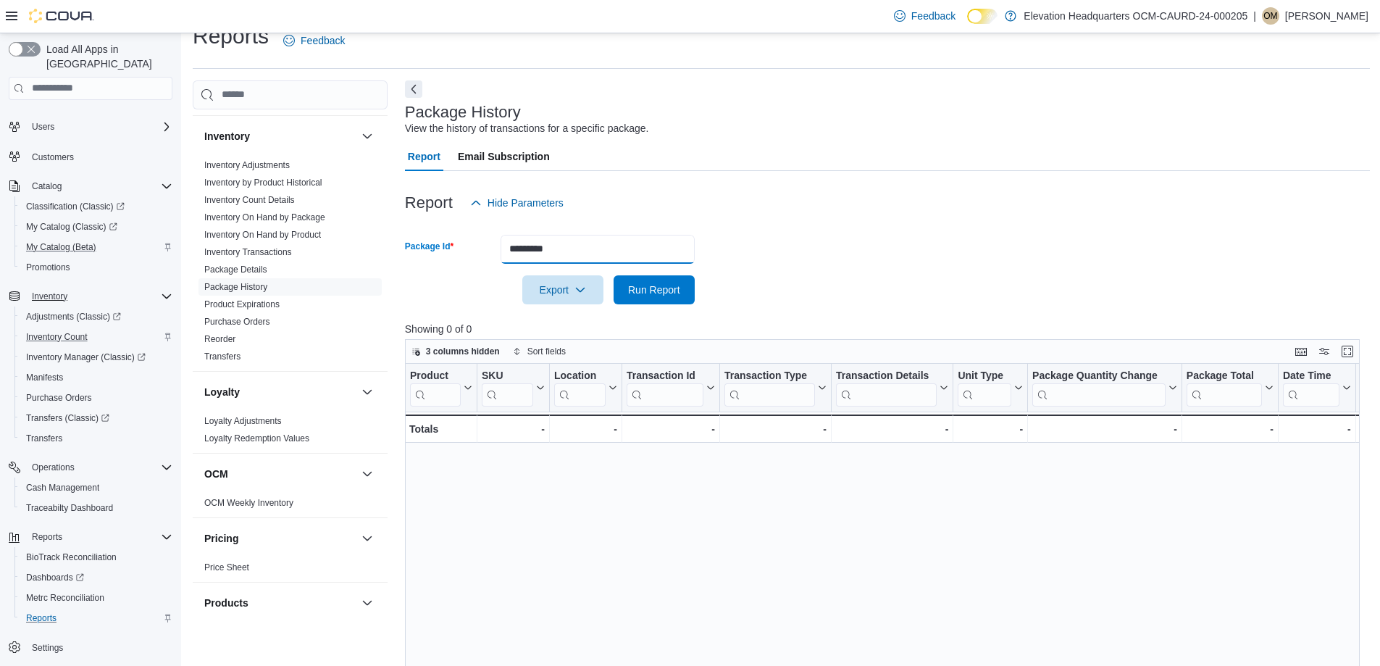
click at [599, 243] on input "********" at bounding box center [598, 249] width 194 height 29
paste input "**********"
type input "**********"
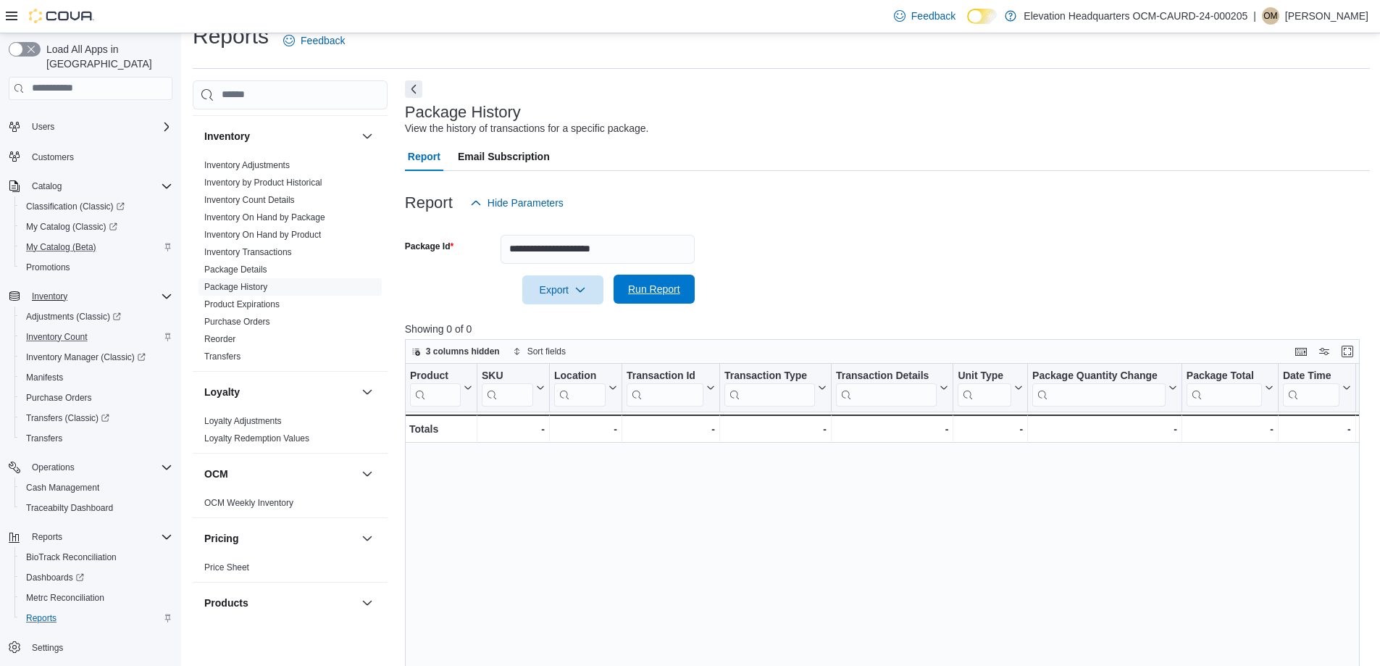
click at [662, 291] on span "Run Report" at bounding box center [654, 289] width 52 height 14
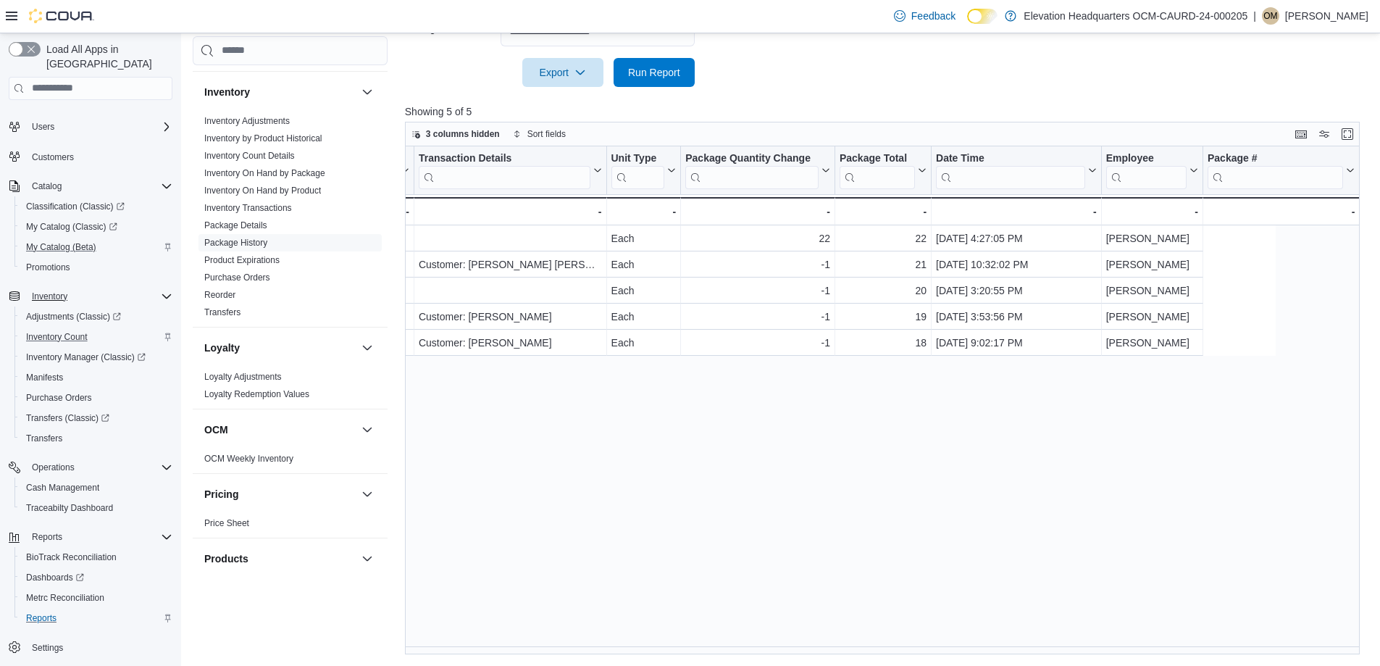
scroll to position [0, 730]
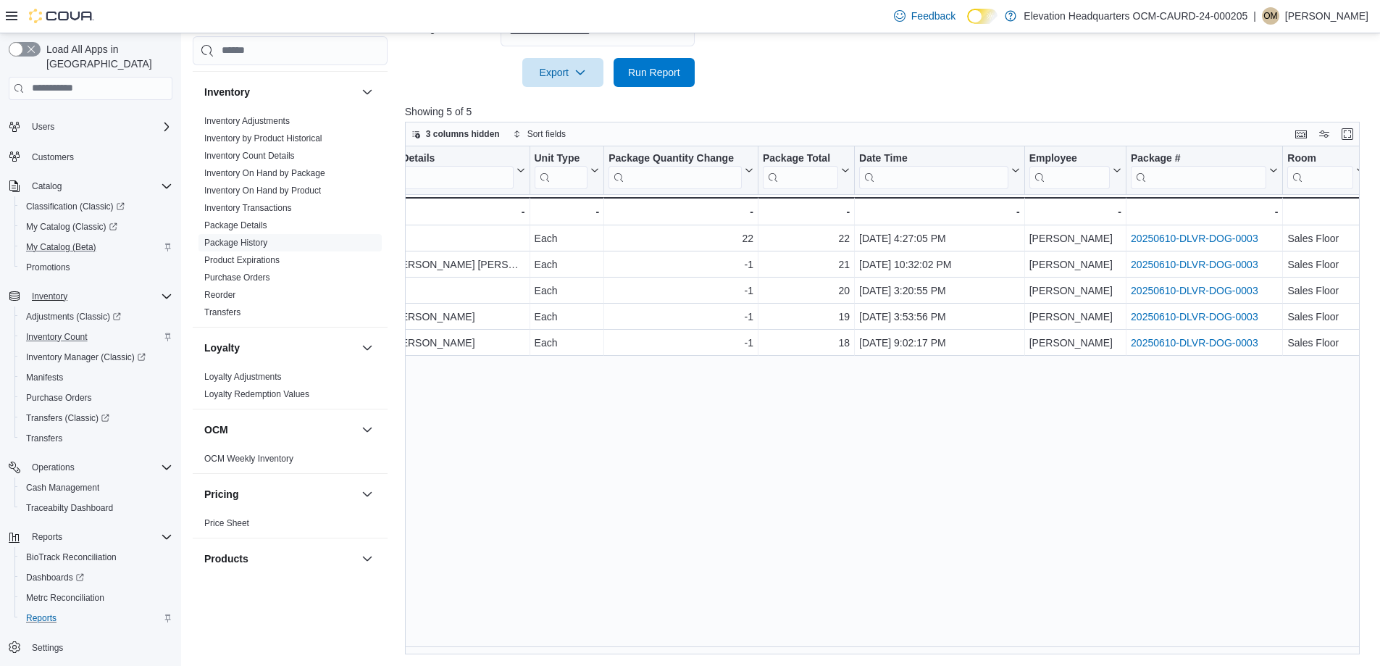
drag, startPoint x: 640, startPoint y: 345, endPoint x: 803, endPoint y: 339, distance: 162.4
click at [870, 528] on div "Product Click to view column header actions SKU Click to view column header act…" at bounding box center [887, 400] width 965 height 508
drag, startPoint x: 909, startPoint y: 656, endPoint x: 885, endPoint y: 654, distance: 24.7
click at [885, 654] on div "Reports Feedback Customer Customer Queue Discounts & Promotions Discounts Promo…" at bounding box center [781, 229] width 1200 height 873
drag, startPoint x: 911, startPoint y: 660, endPoint x: 882, endPoint y: 662, distance: 29.8
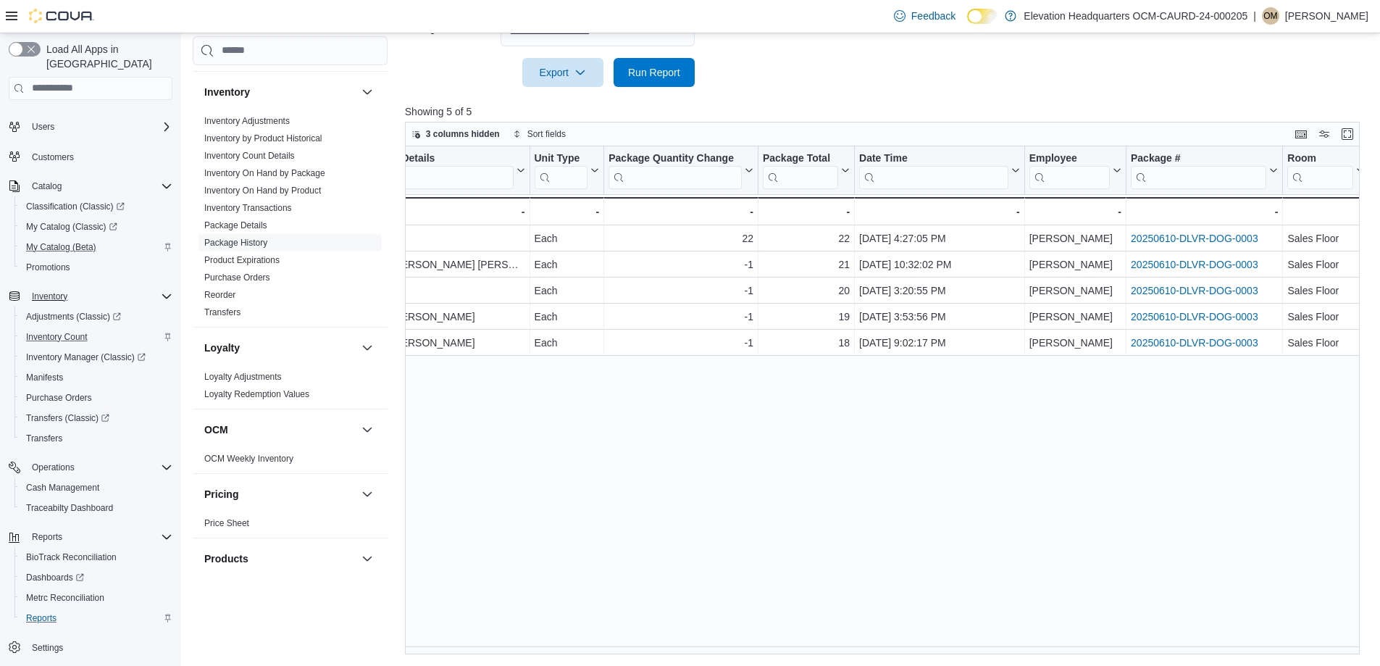
click at [882, 662] on div "Reports Feedback Customer Customer Queue Discounts & Promotions Discounts Promo…" at bounding box center [781, 229] width 1200 height 873
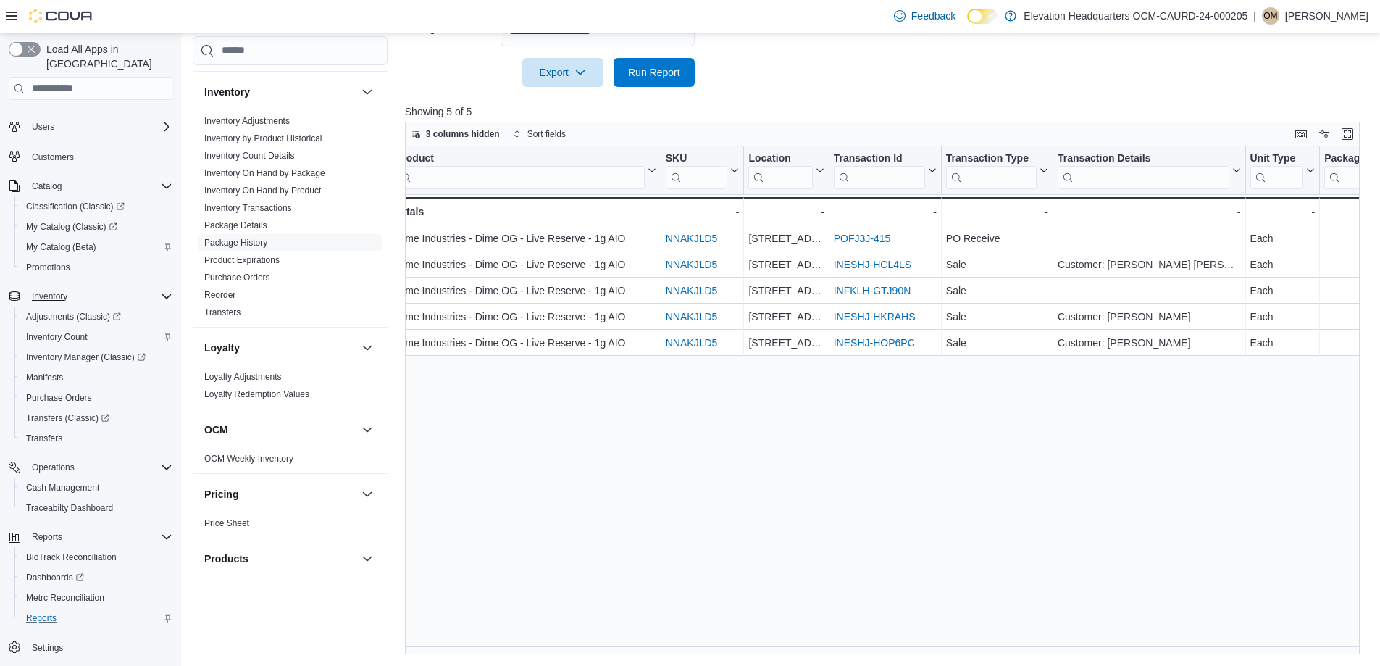
scroll to position [0, 0]
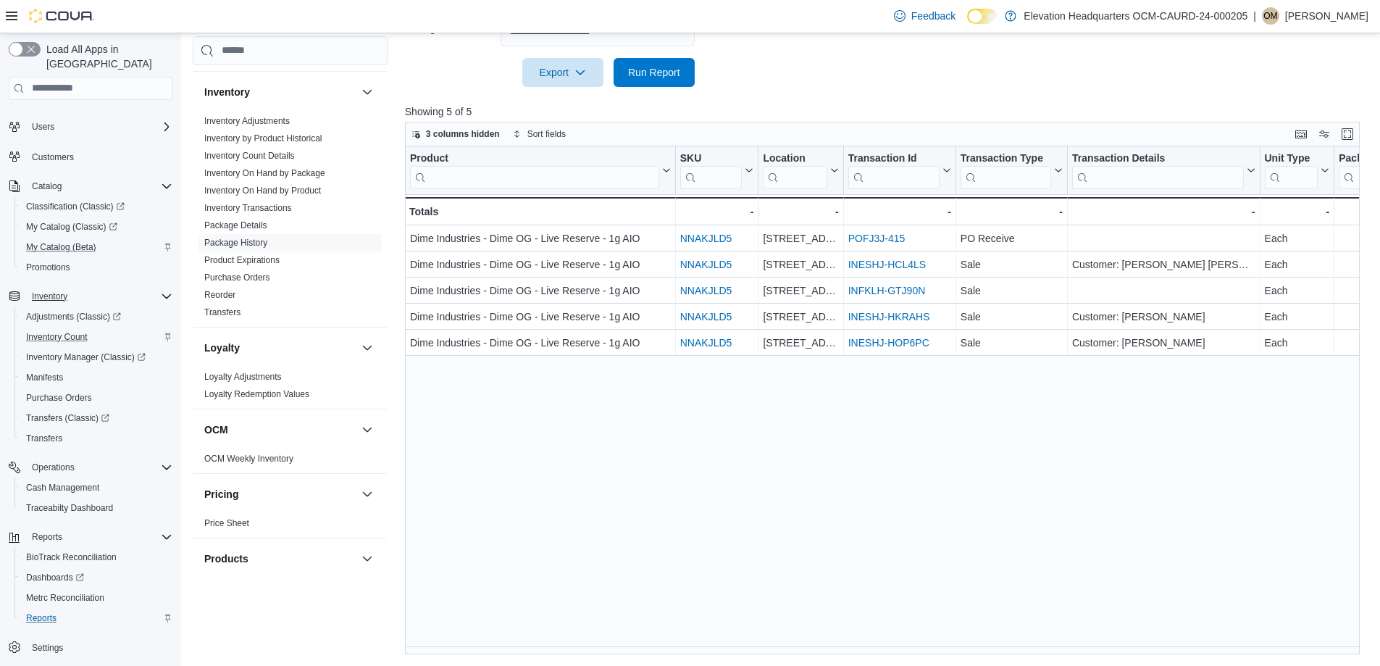
click at [580, 482] on div "Product Click to view column header actions SKU Click to view column header act…" at bounding box center [887, 400] width 965 height 508
drag, startPoint x: 17, startPoint y: 120, endPoint x: 71, endPoint y: 143, distance: 59.1
click at [64, 141] on div "Home Users Customers Catalog Classification (Classic) My Catalog (Classic) My C…" at bounding box center [91, 372] width 164 height 577
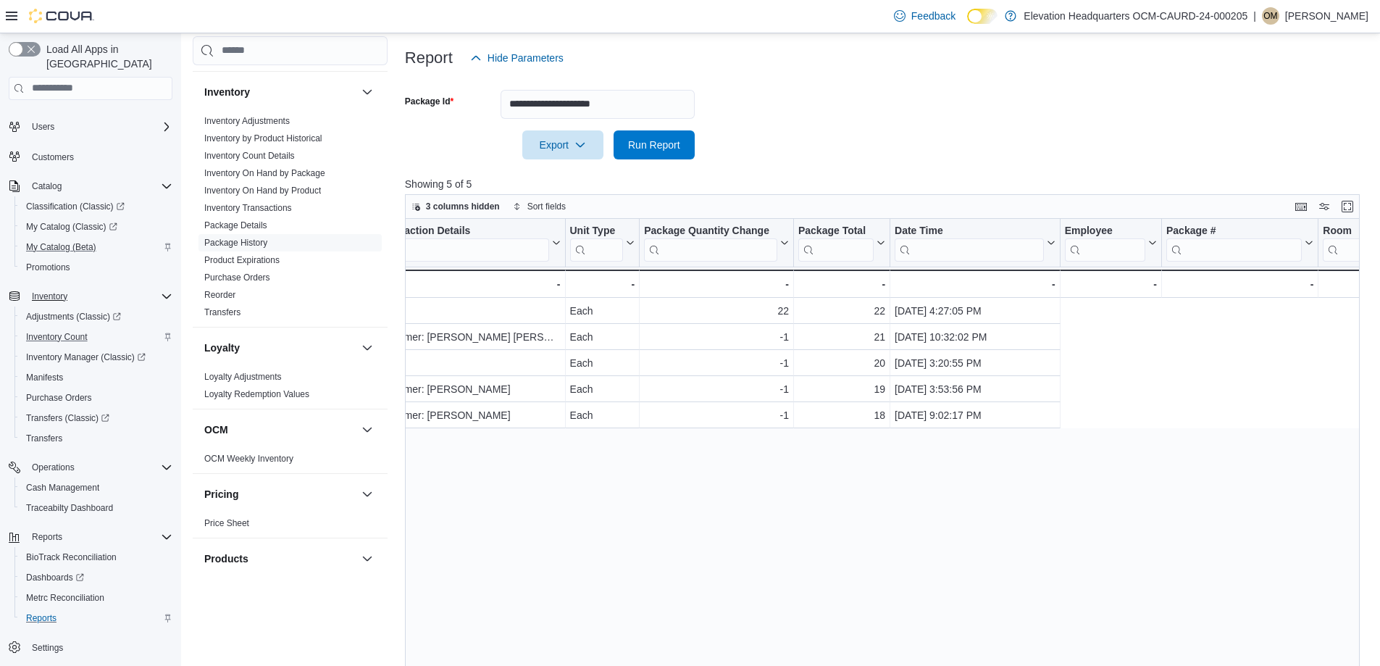
scroll to position [0, 730]
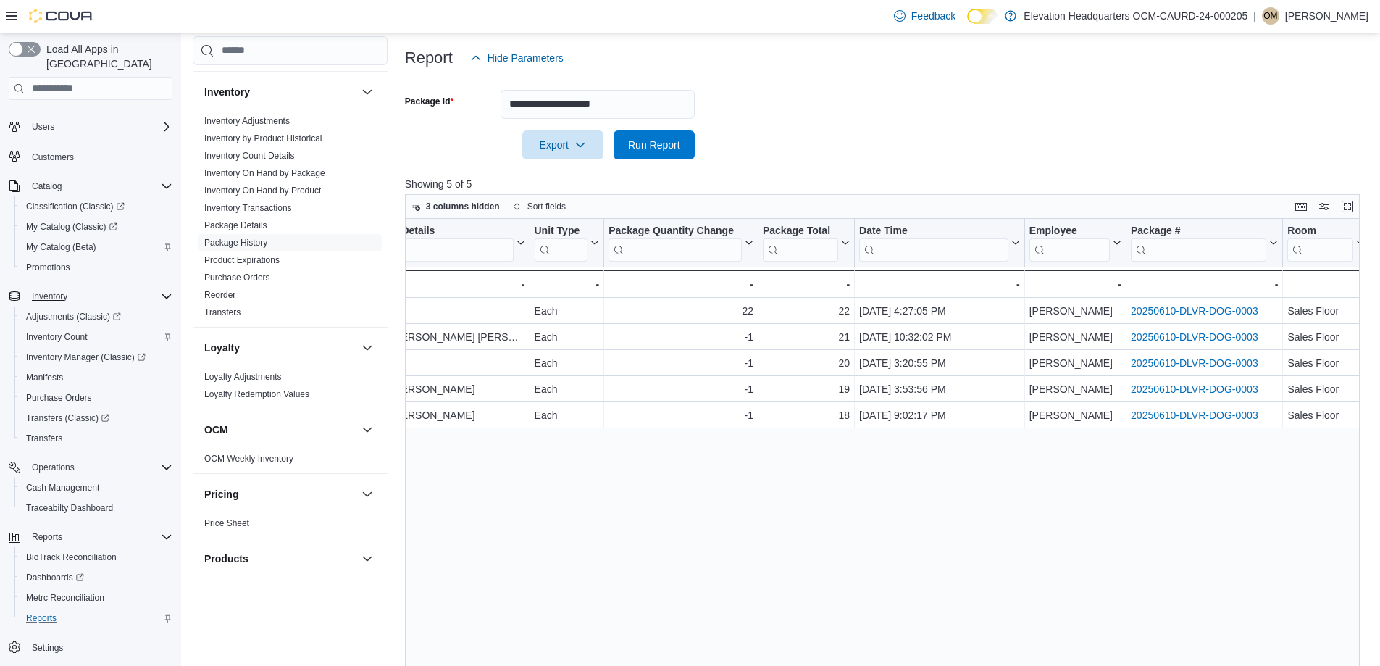
drag, startPoint x: 565, startPoint y: 409, endPoint x: 1010, endPoint y: 438, distance: 445.8
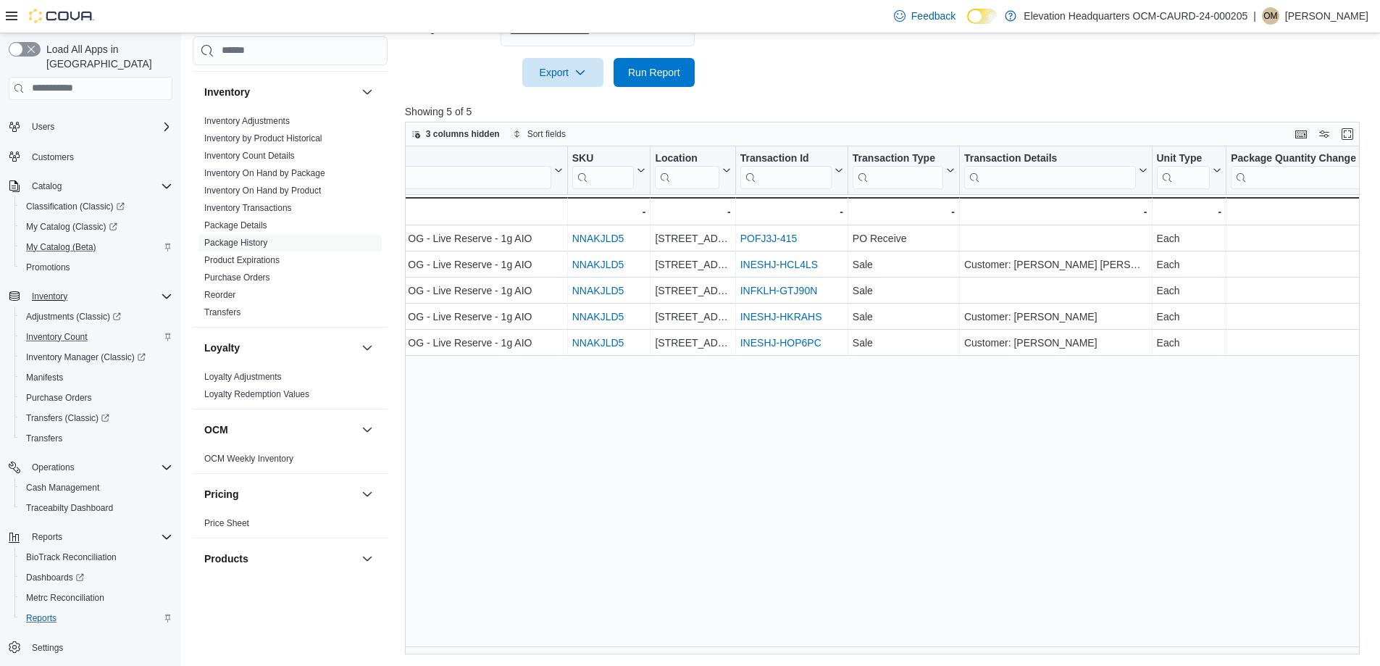
scroll to position [0, 106]
click at [253, 20] on div "Feedback Dark Mode Elevation Headquarters OCM-CAURD-24-000205 | OM Osvaldo Mont…" at bounding box center [690, 16] width 1380 height 33
click at [449, 58] on div "Export Run Report" at bounding box center [550, 72] width 290 height 29
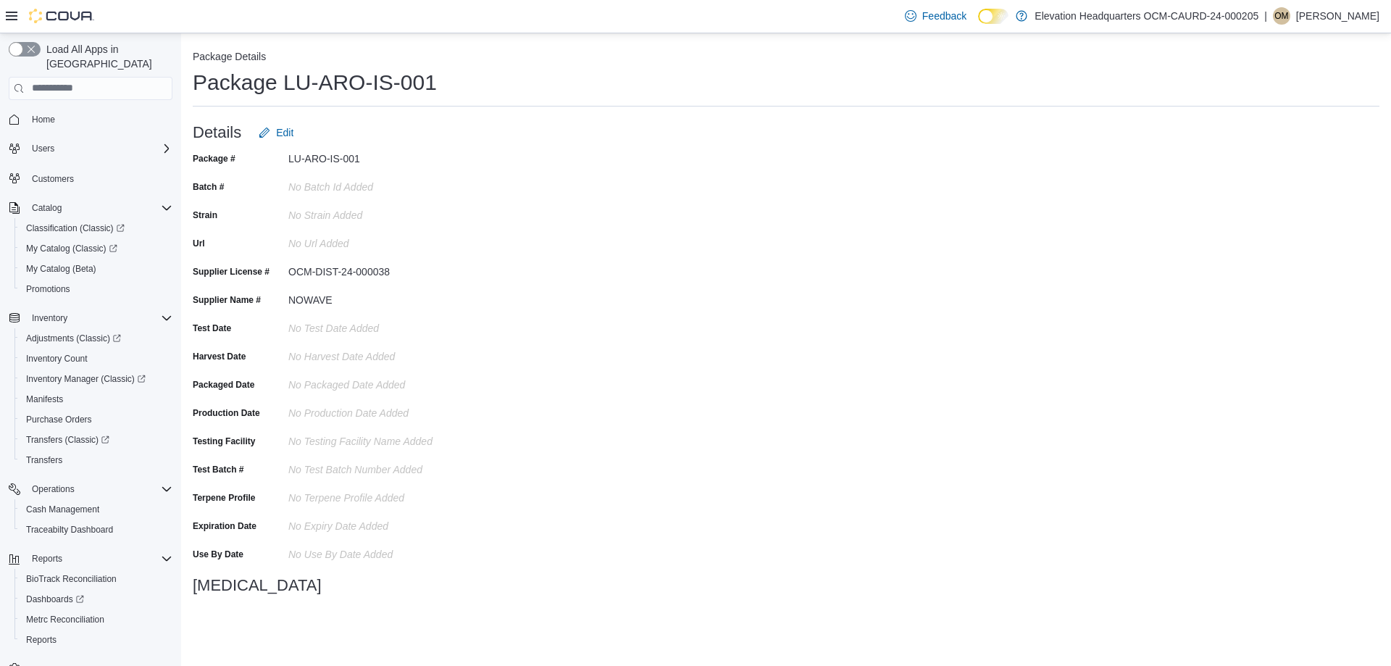
click at [335, 85] on h1 "Package LU-ARO-IS-001" at bounding box center [315, 82] width 244 height 29
click at [281, 85] on h1 "Package LU-ARO-IS-001" at bounding box center [315, 82] width 244 height 29
click at [295, 159] on div "LU-ARO-IS-001" at bounding box center [385, 155] width 194 height 17
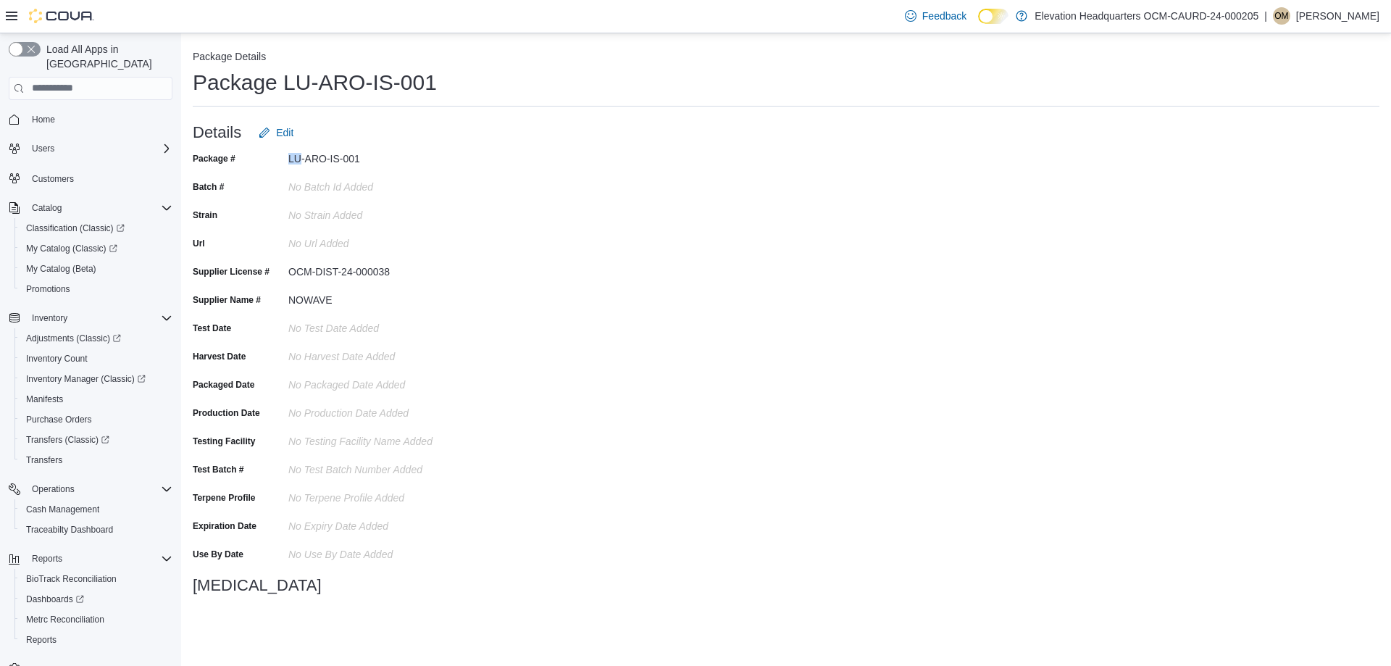
click at [295, 159] on div "LU-ARO-IS-001" at bounding box center [385, 155] width 194 height 17
copy div "LU-ARO-IS-001"
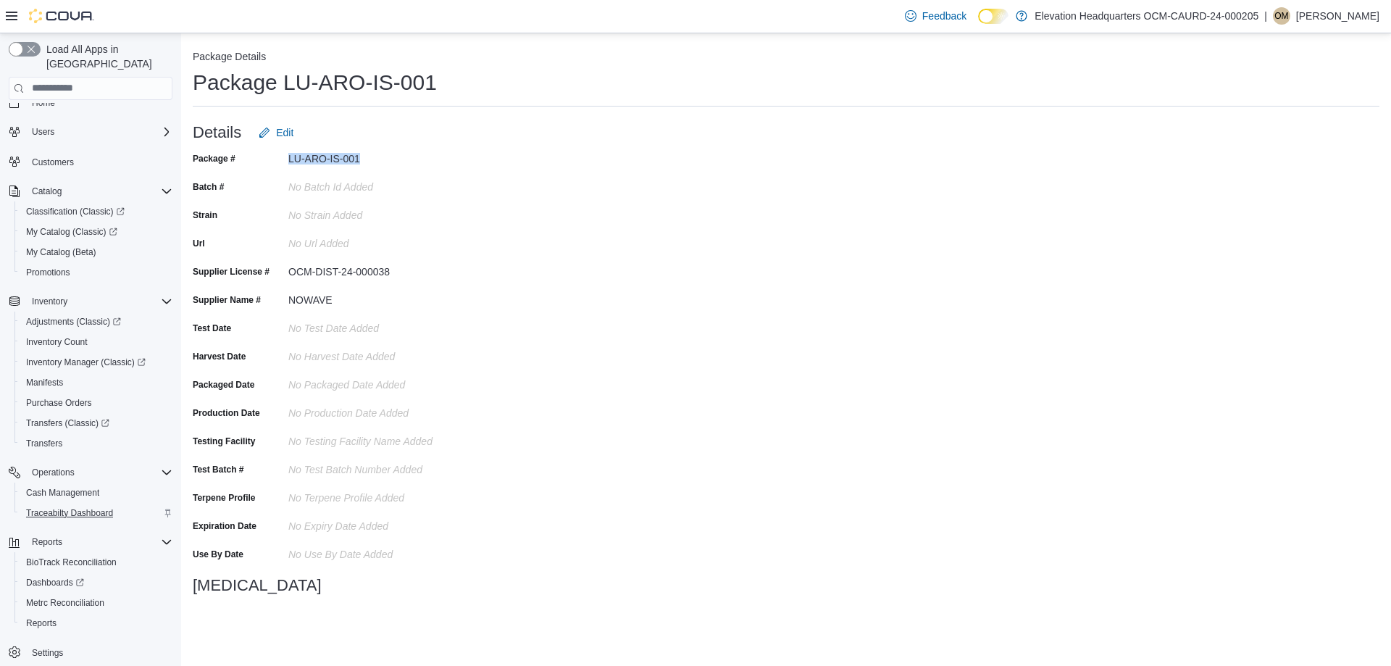
scroll to position [22, 0]
click at [64, 528] on button "Reports" at bounding box center [47, 536] width 42 height 17
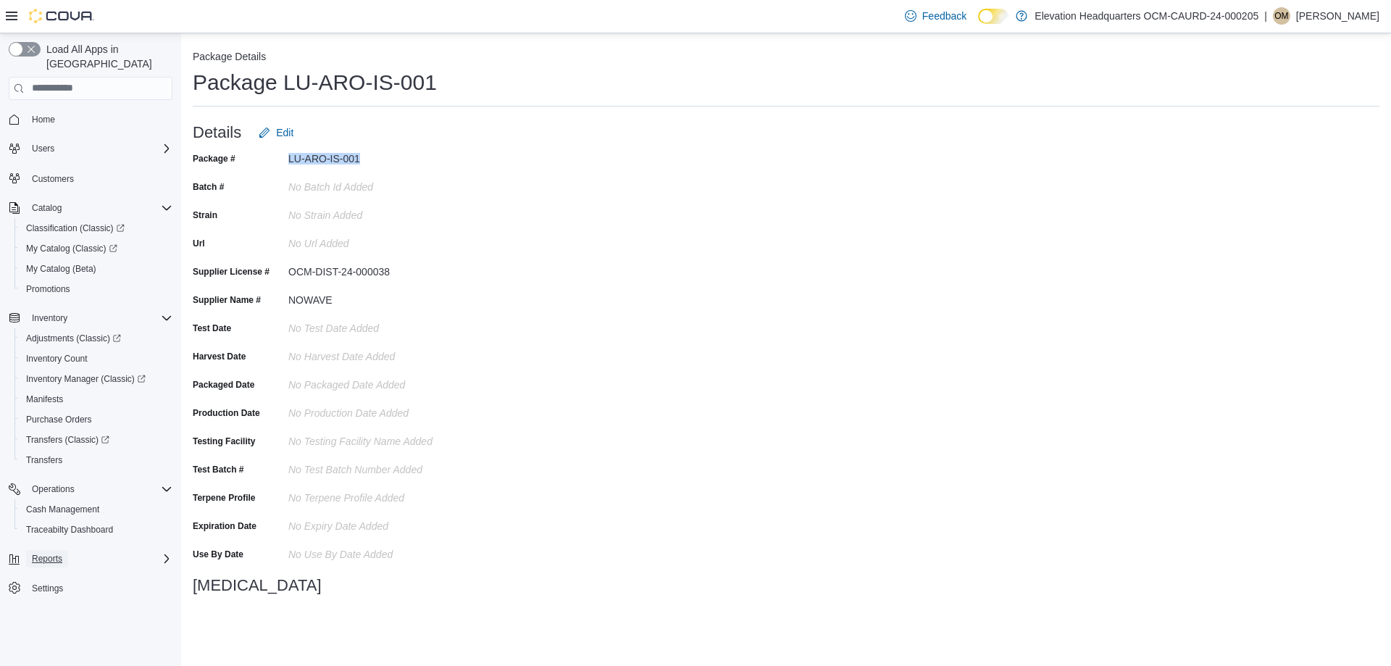
click at [64, 550] on button "Reports" at bounding box center [47, 558] width 42 height 17
click at [42, 312] on span "Inventory" at bounding box center [49, 318] width 35 height 12
click at [33, 353] on span "Inventory Count" at bounding box center [57, 359] width 62 height 12
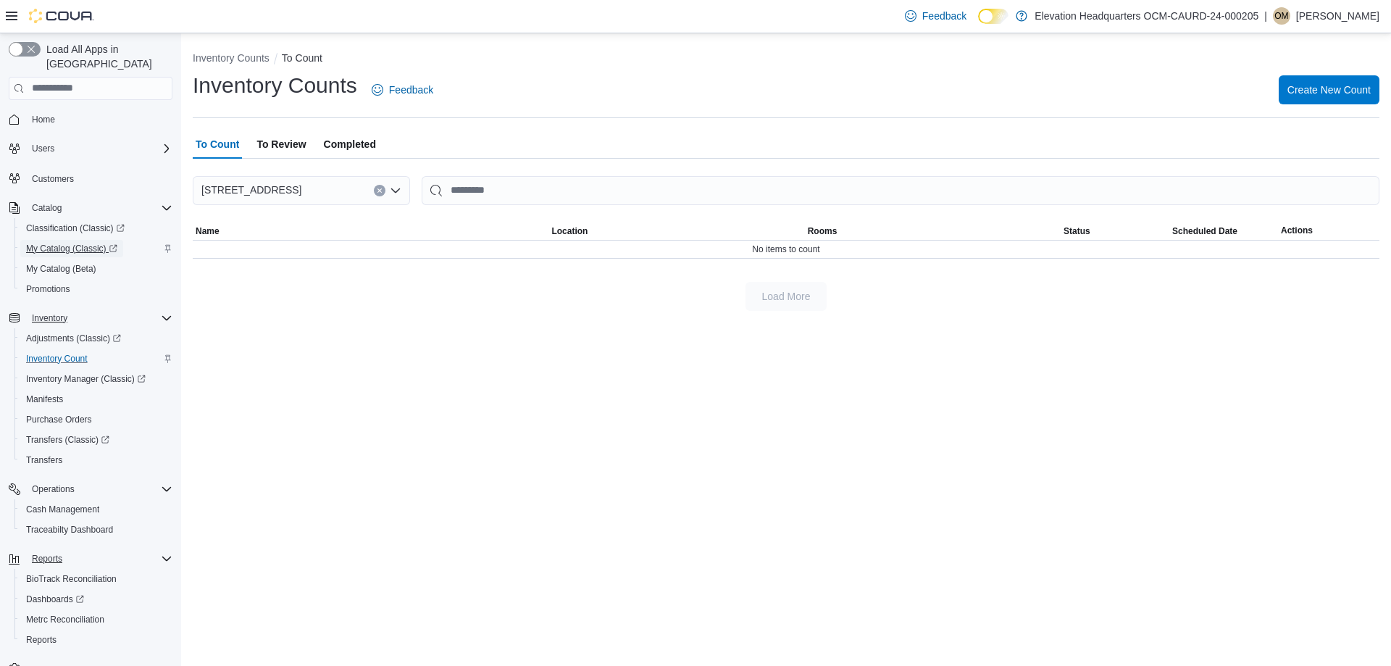
click at [75, 243] on span "My Catalog (Classic)" at bounding box center [71, 249] width 91 height 12
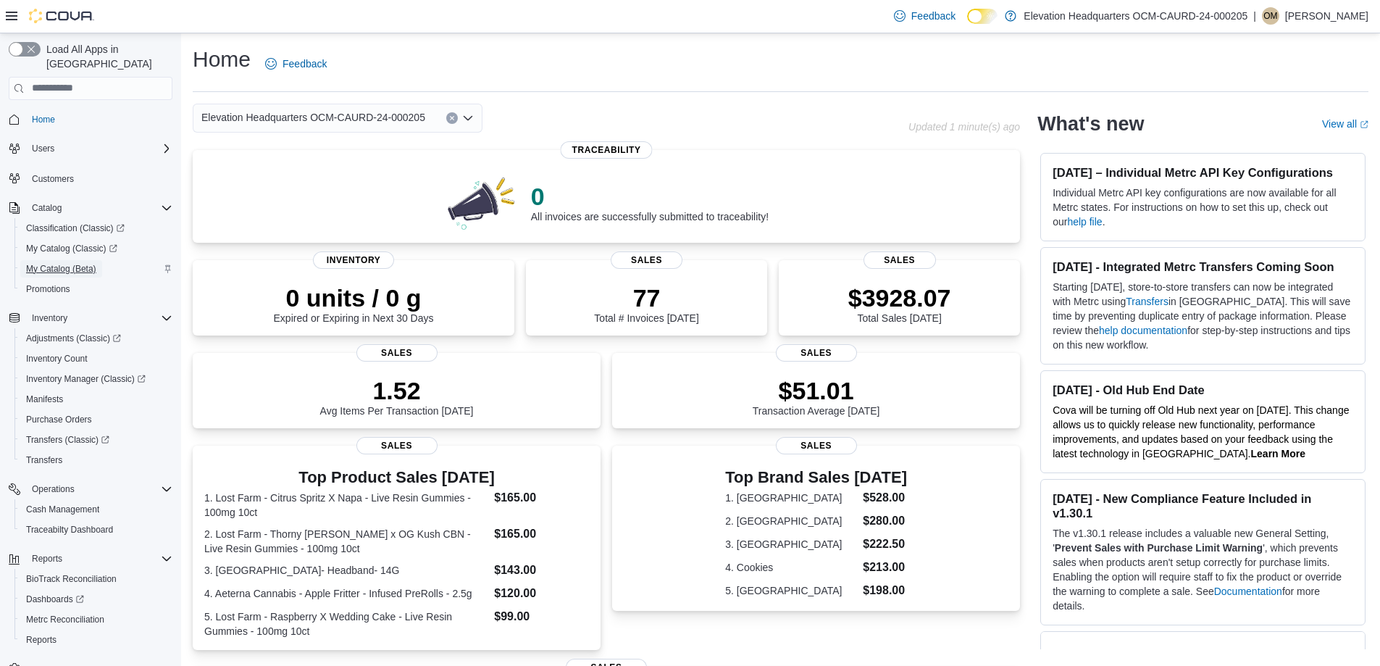
click at [90, 263] on span "My Catalog (Beta)" at bounding box center [61, 269] width 70 height 12
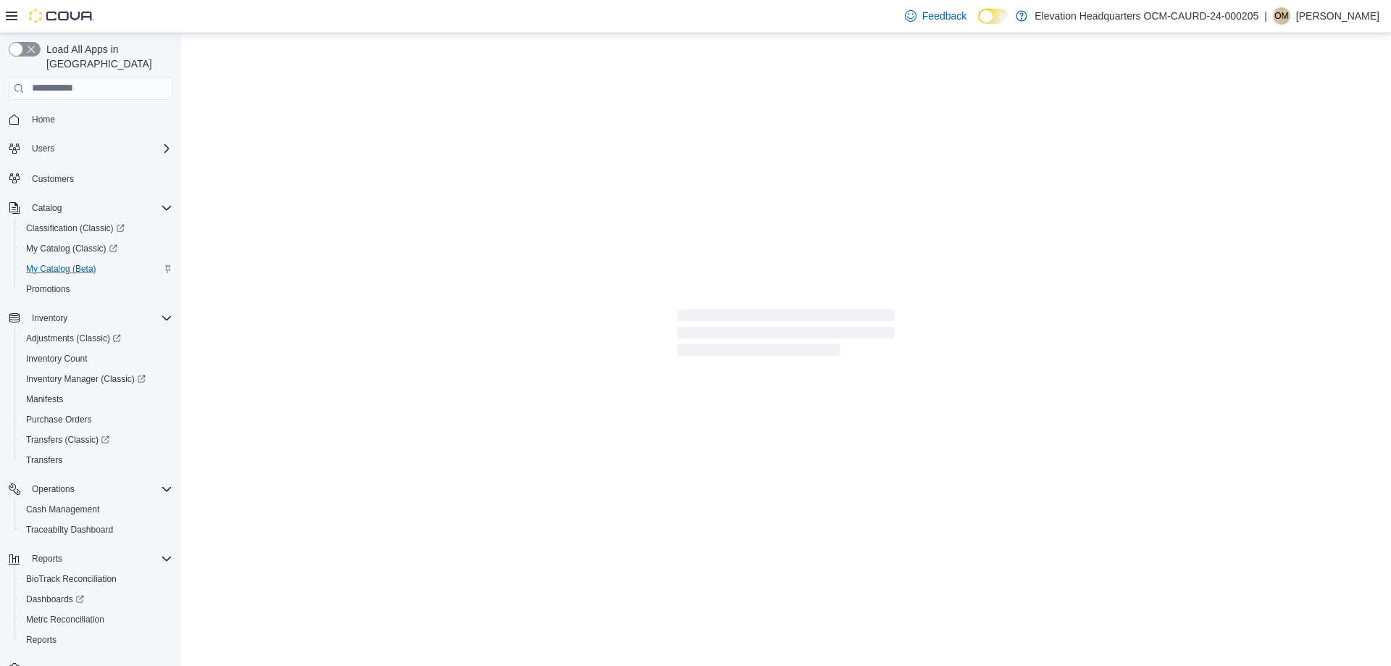
select select "**********"
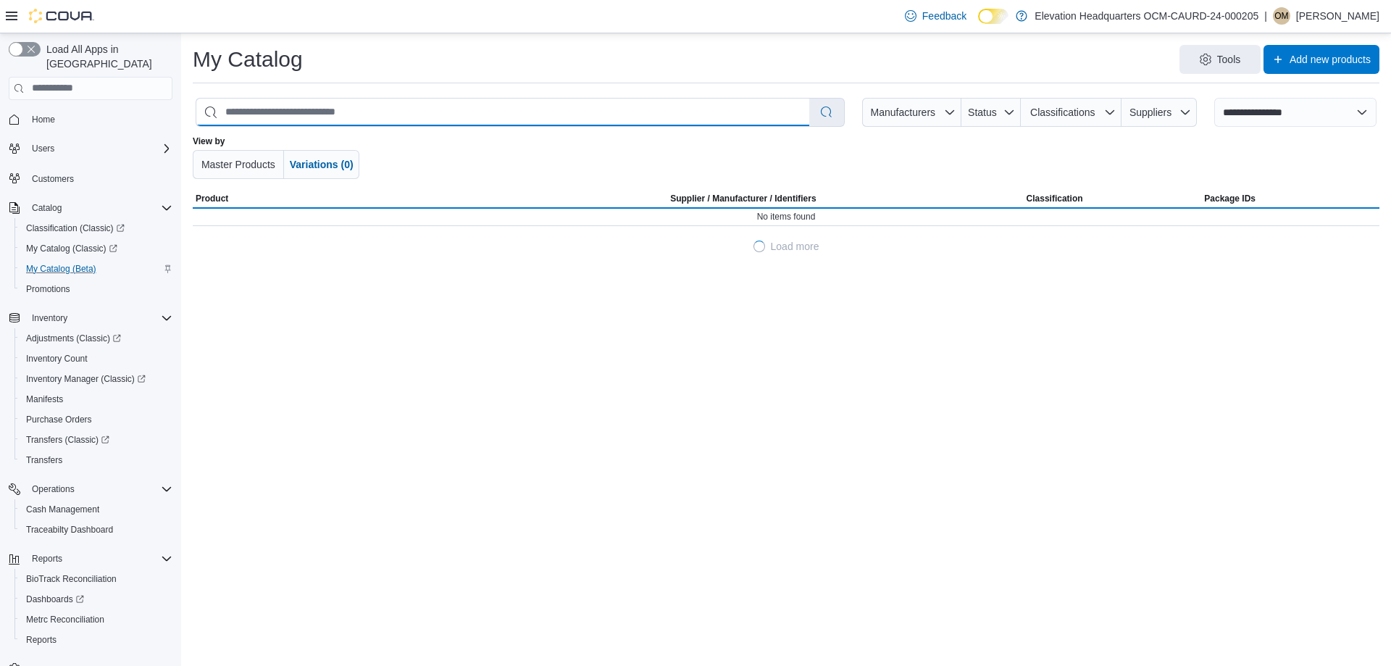
click at [536, 101] on input "search" at bounding box center [502, 113] width 613 height 28
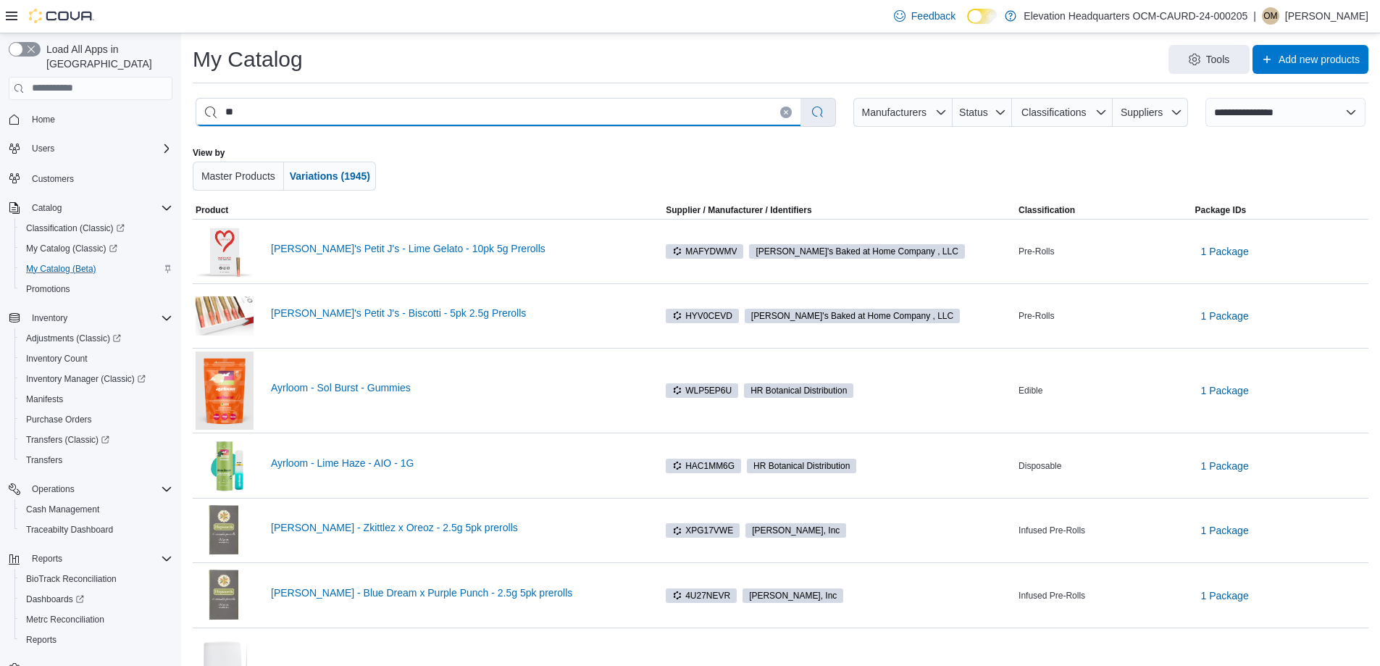
type input "*"
type input "****"
select select "*********"
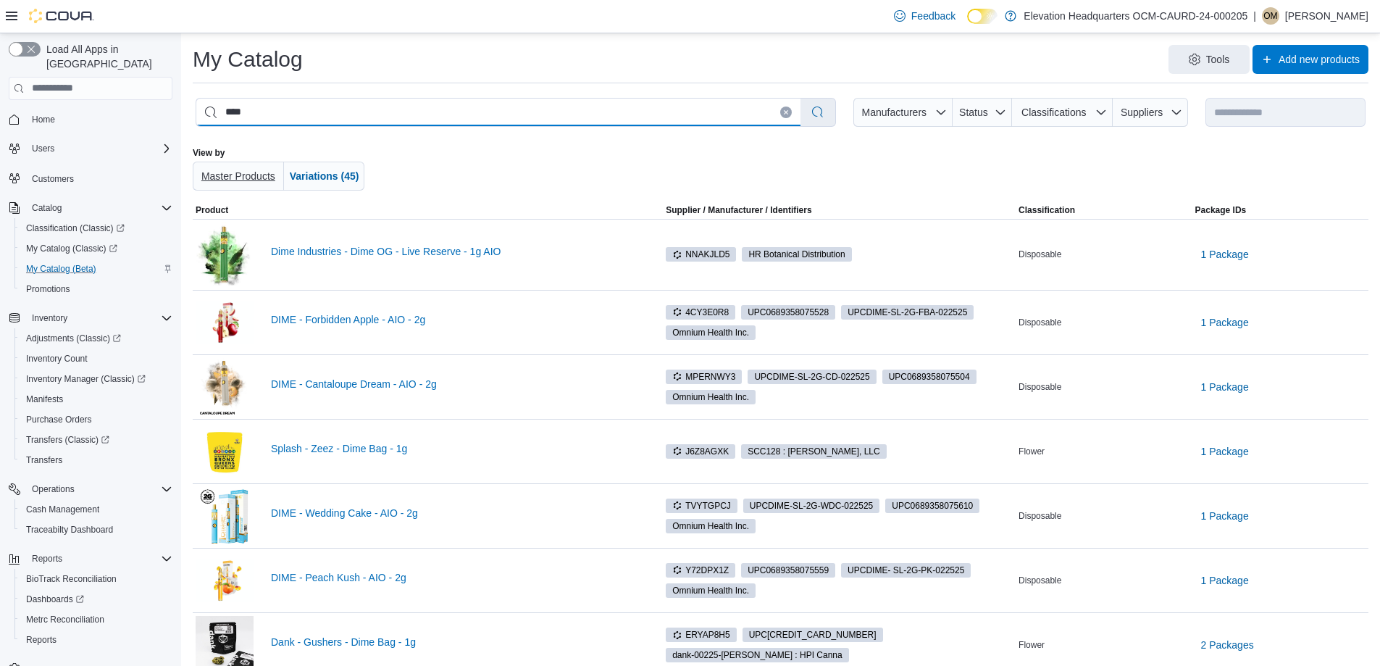
type input "****"
click at [241, 165] on span "Master Products" at bounding box center [238, 176] width 80 height 29
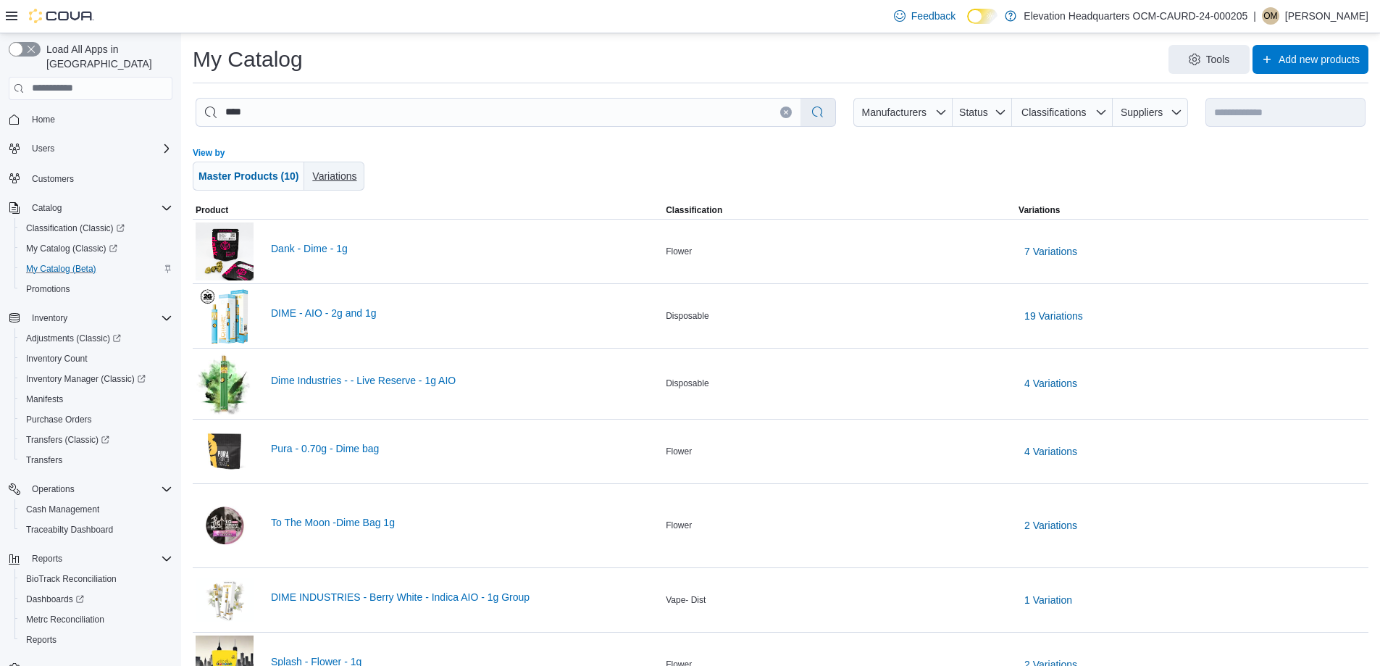
click at [328, 181] on span "Variations" at bounding box center [334, 176] width 44 height 12
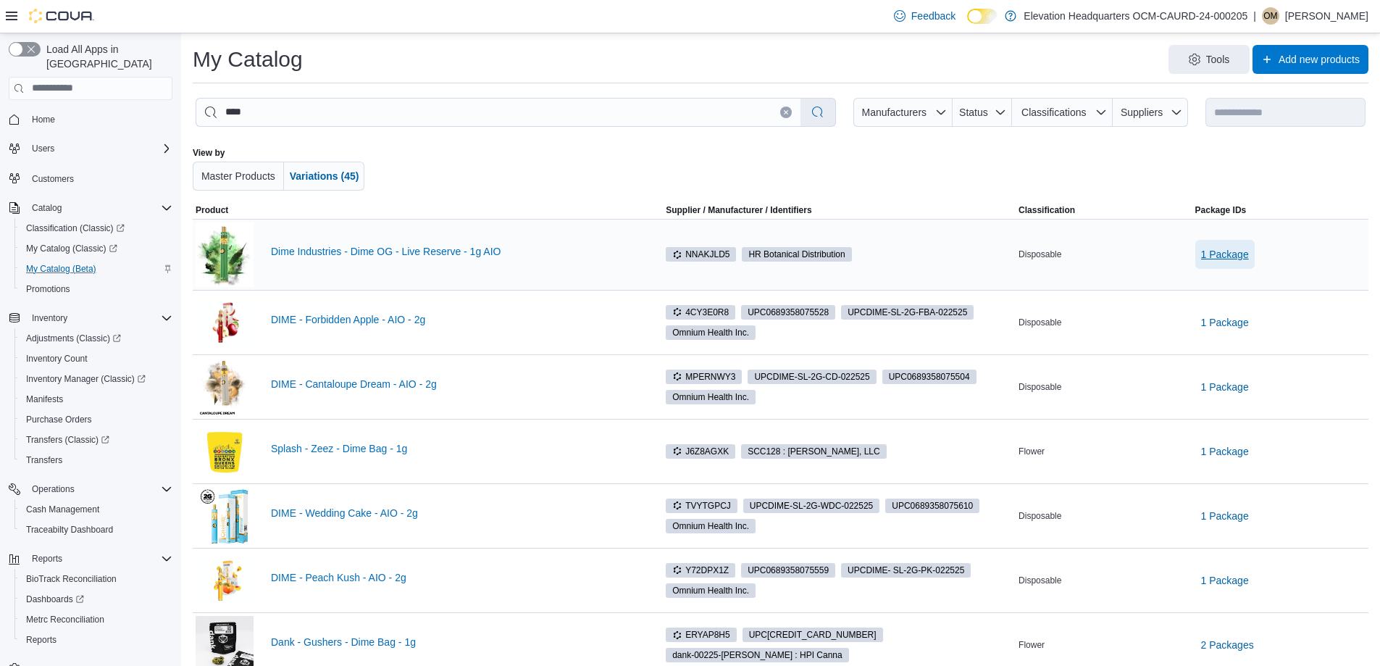
click at [1249, 250] on span "1 Package" at bounding box center [1225, 254] width 48 height 14
click at [1221, 291] on span "20250610-DLVR-DOG-0003" at bounding box center [1228, 293] width 109 height 13
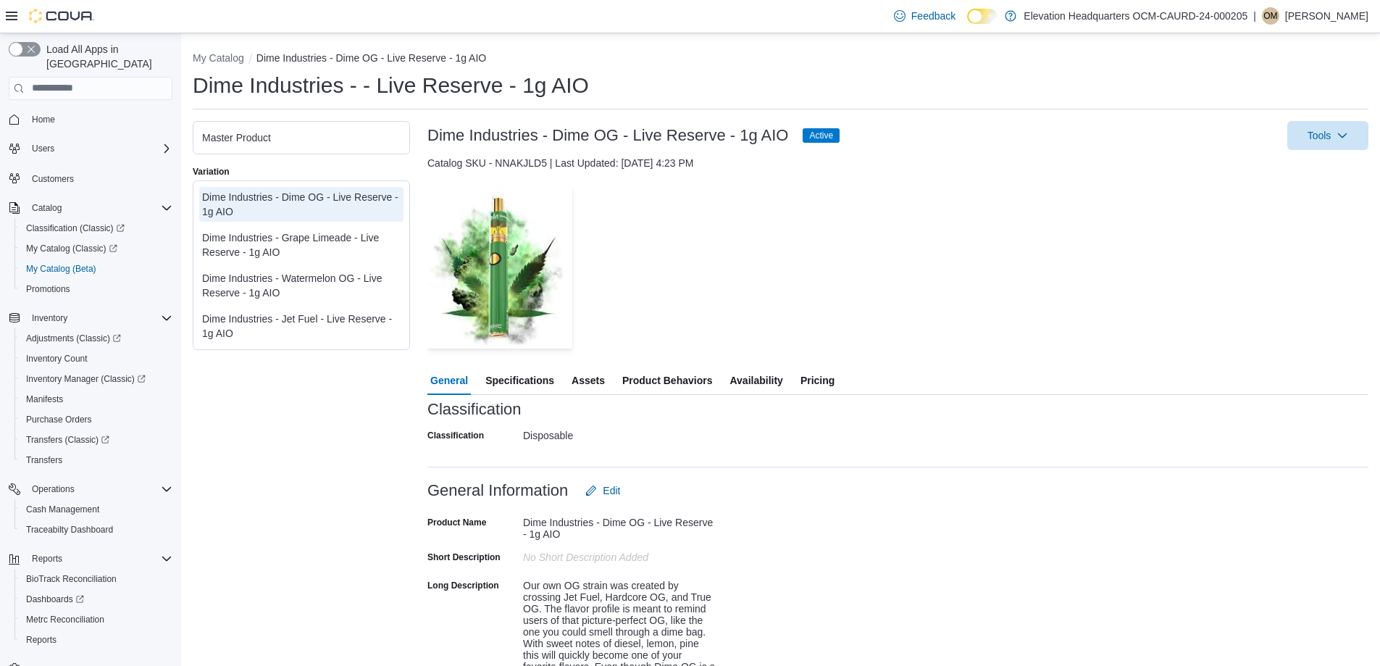
click at [751, 384] on span "Availability" at bounding box center [756, 380] width 53 height 29
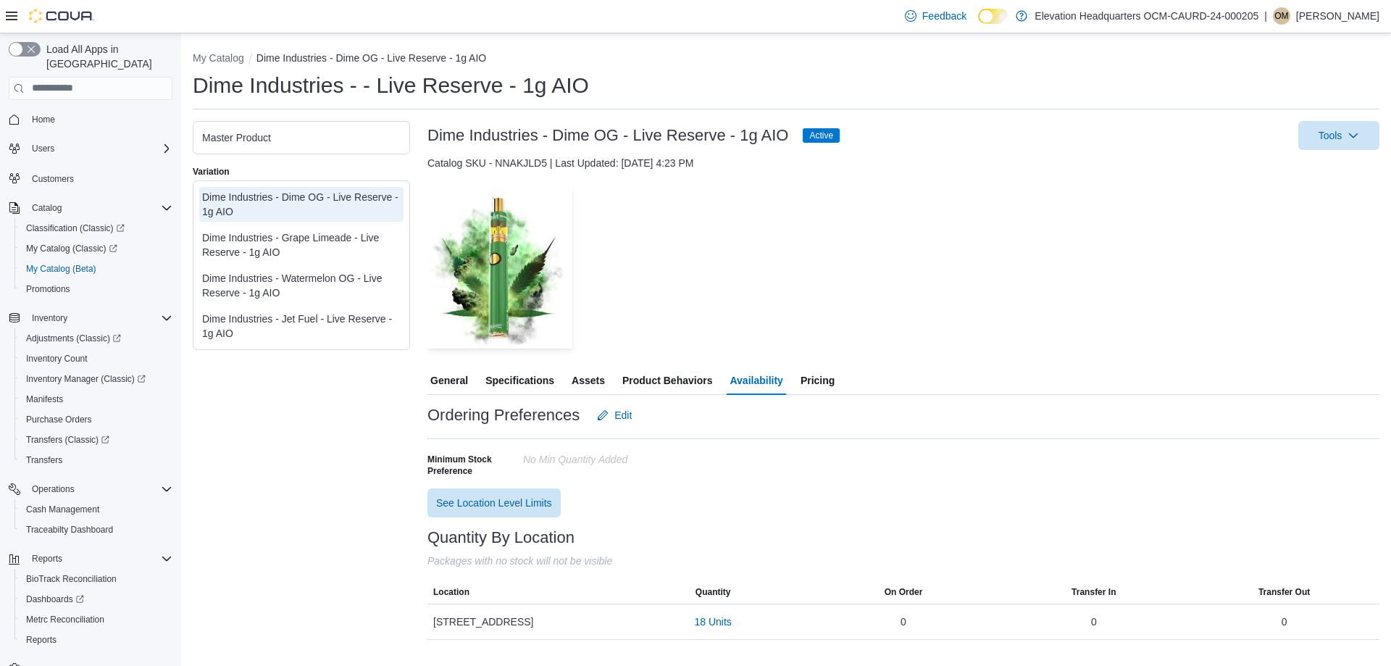
click at [698, 378] on span "Product Behaviors" at bounding box center [667, 380] width 90 height 29
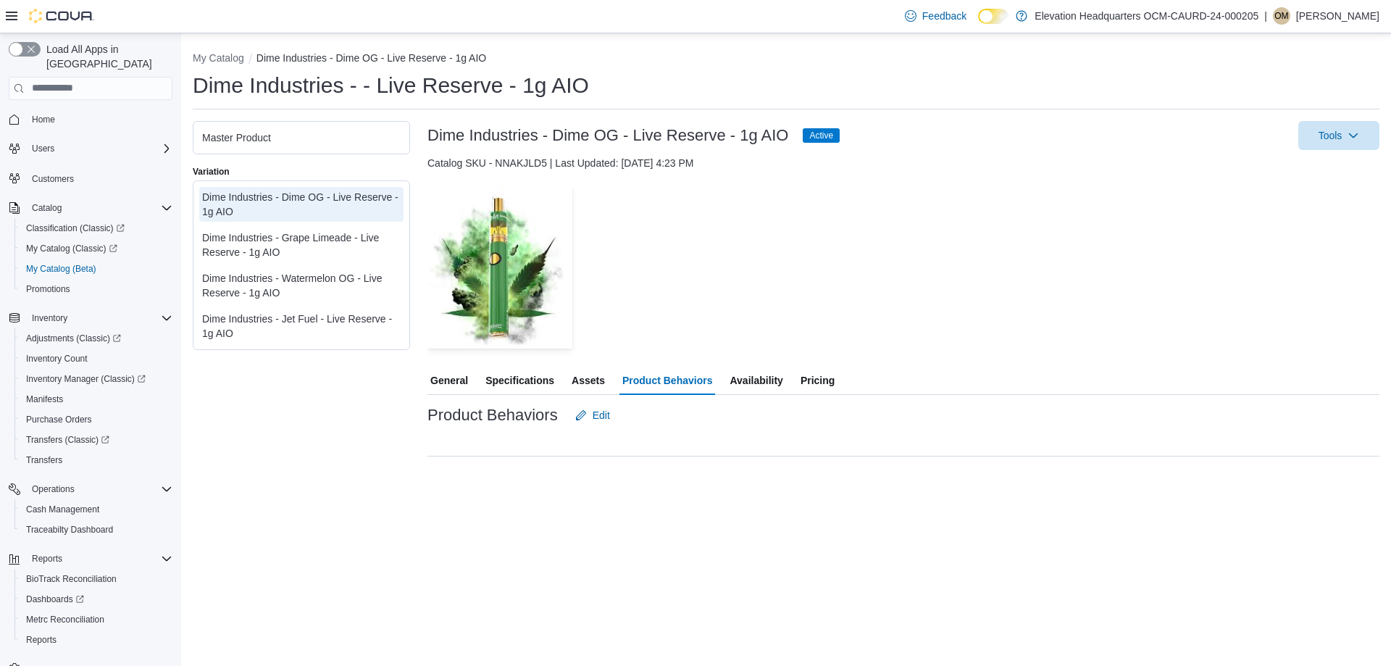
click at [591, 378] on span "Assets" at bounding box center [588, 380] width 33 height 29
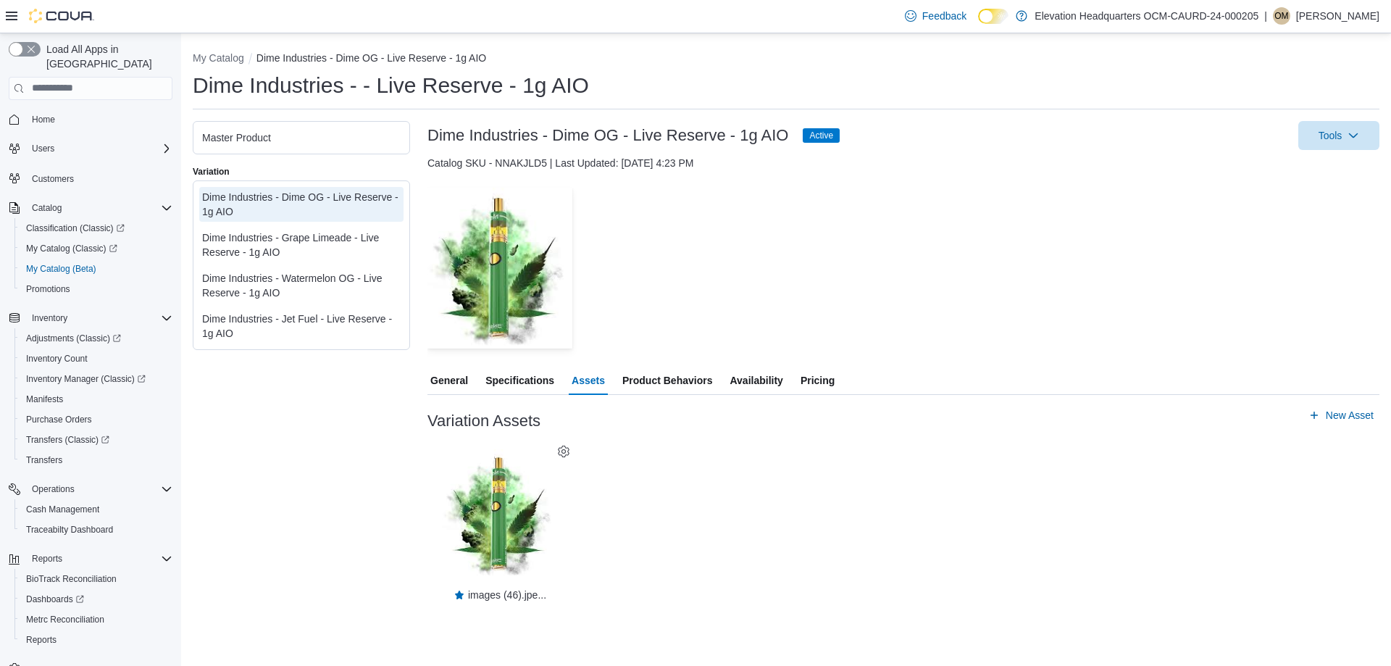
click at [514, 396] on div "General Specifications Assets Product Behaviors Availability Pricing Variation …" at bounding box center [903, 483] width 952 height 235
click at [522, 383] on span "Specifications" at bounding box center [519, 380] width 69 height 29
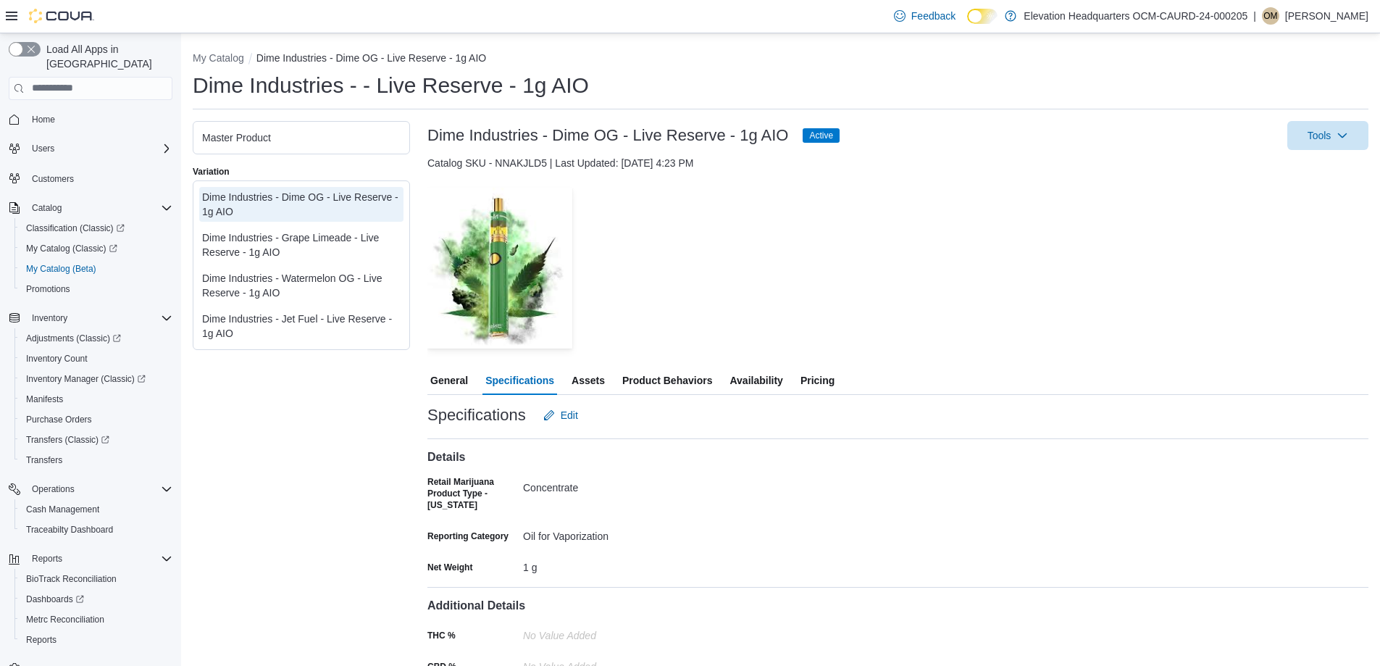
click at [832, 377] on span "Pricing" at bounding box center [818, 380] width 34 height 29
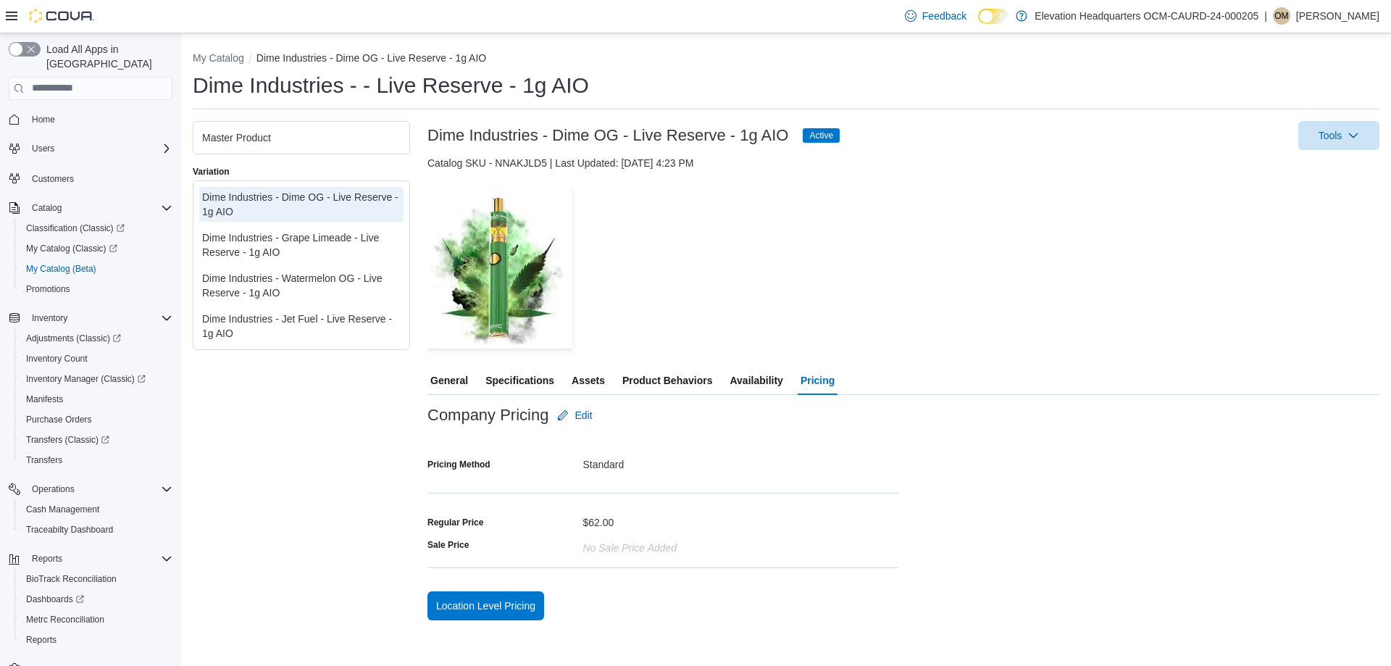
click at [456, 373] on span "General" at bounding box center [449, 380] width 38 height 29
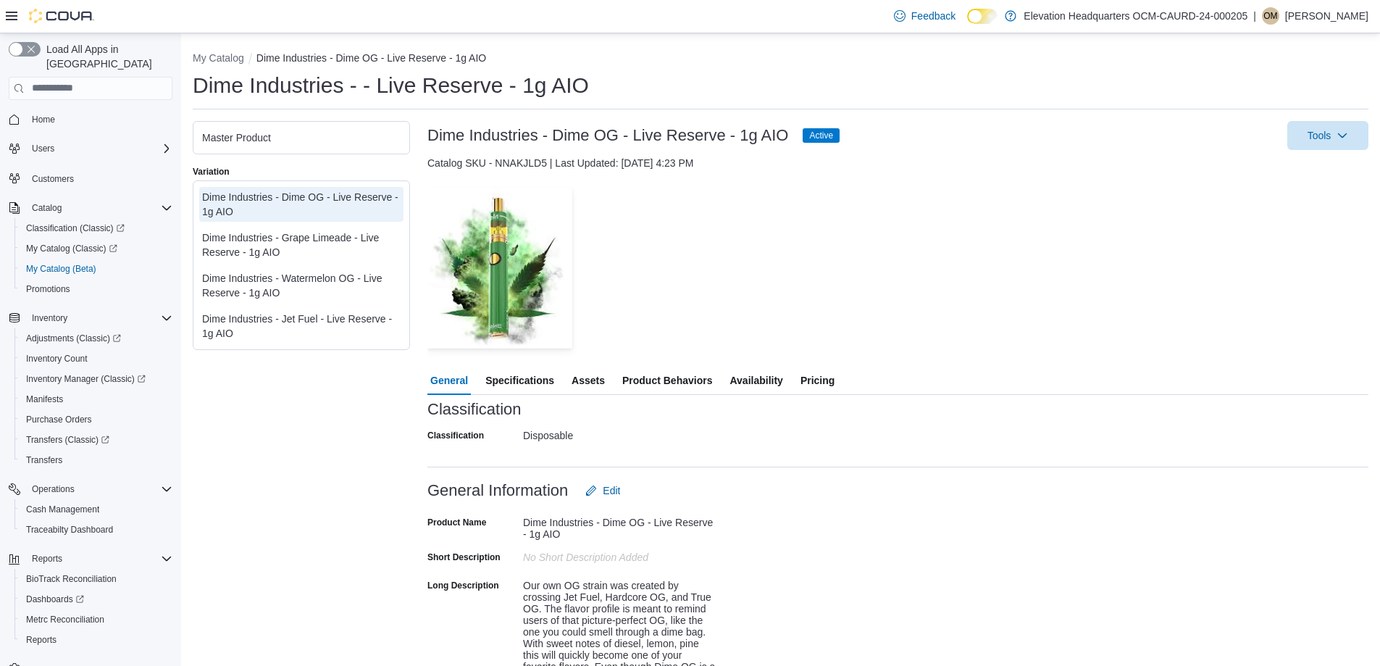
click at [519, 164] on div "Catalog SKU - NNAKJLD5 | Last Updated: [DATE] 4:23 PM" at bounding box center [897, 163] width 941 height 14
copy div "NNAKJLD5"
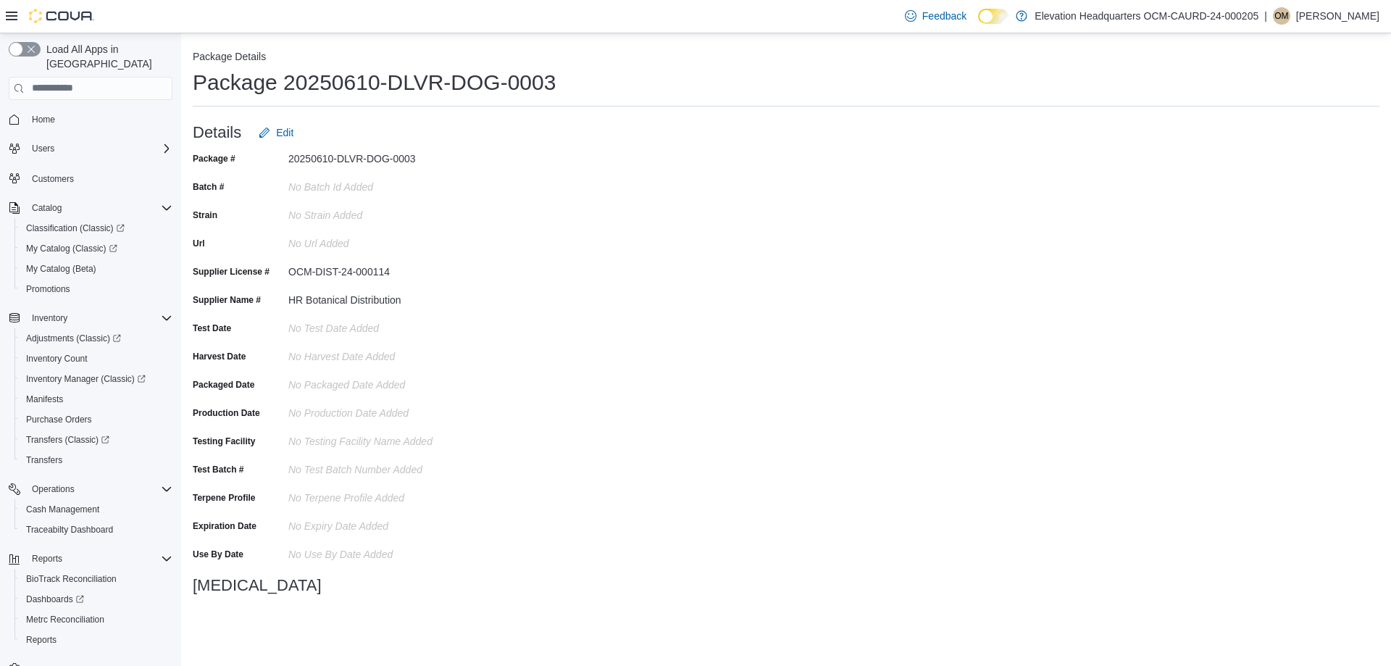
click at [406, 159] on div "20250610-DLVR-DOG-0003" at bounding box center [385, 155] width 194 height 17
copy div "20250610-DLVR-DOG-0003"
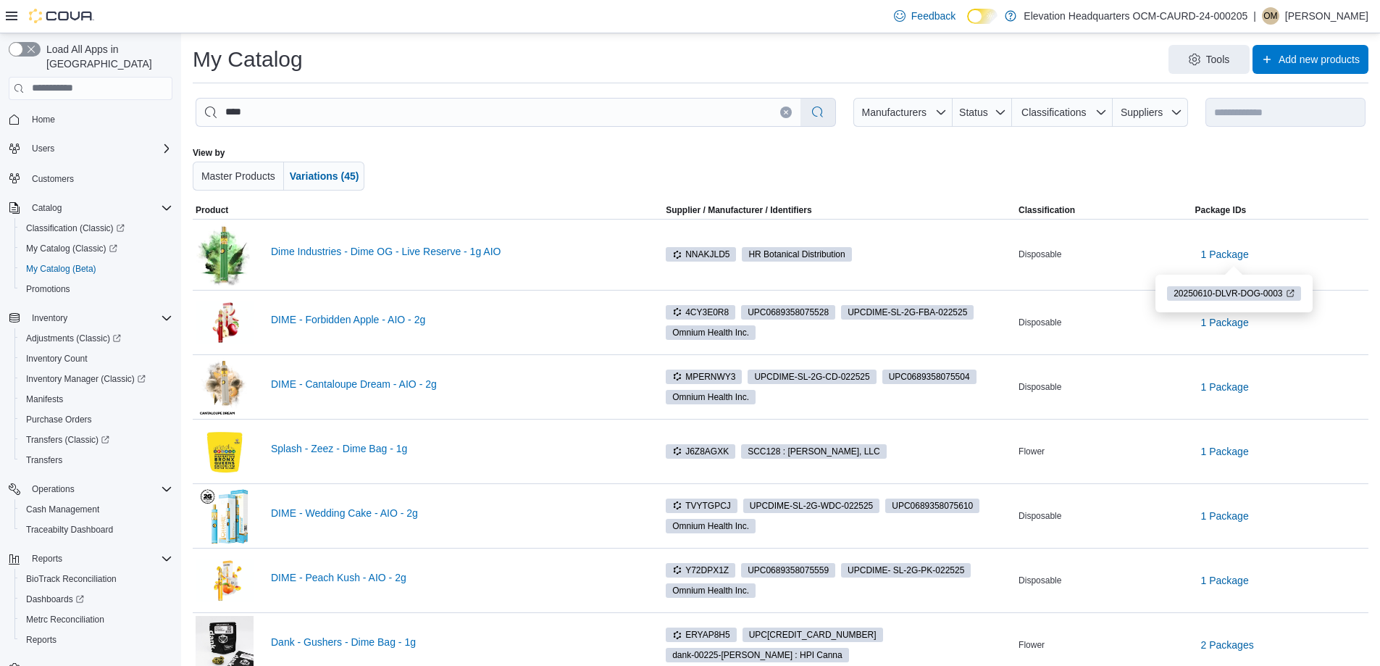
click at [526, 203] on span "Product" at bounding box center [428, 209] width 470 height 17
click at [1242, 254] on span "1 Package" at bounding box center [1225, 254] width 48 height 14
click at [1230, 288] on span "20250610-DLVR-DOG-0003" at bounding box center [1228, 293] width 109 height 13
